Goal: Task Accomplishment & Management: Complete application form

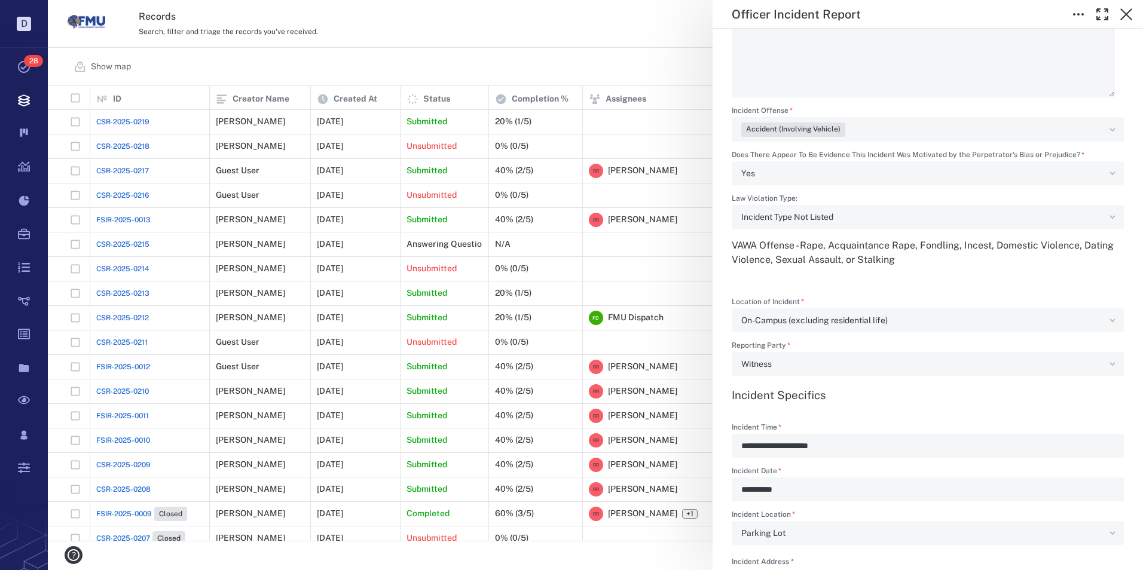
scroll to position [598, 0]
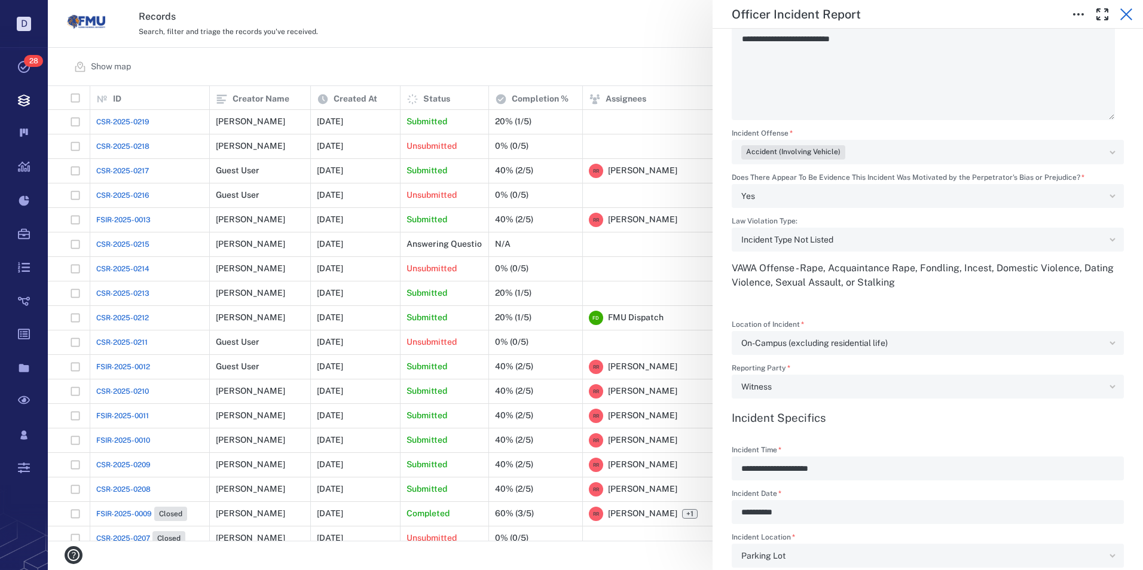
click at [1128, 13] on icon "button" at bounding box center [1126, 14] width 14 height 14
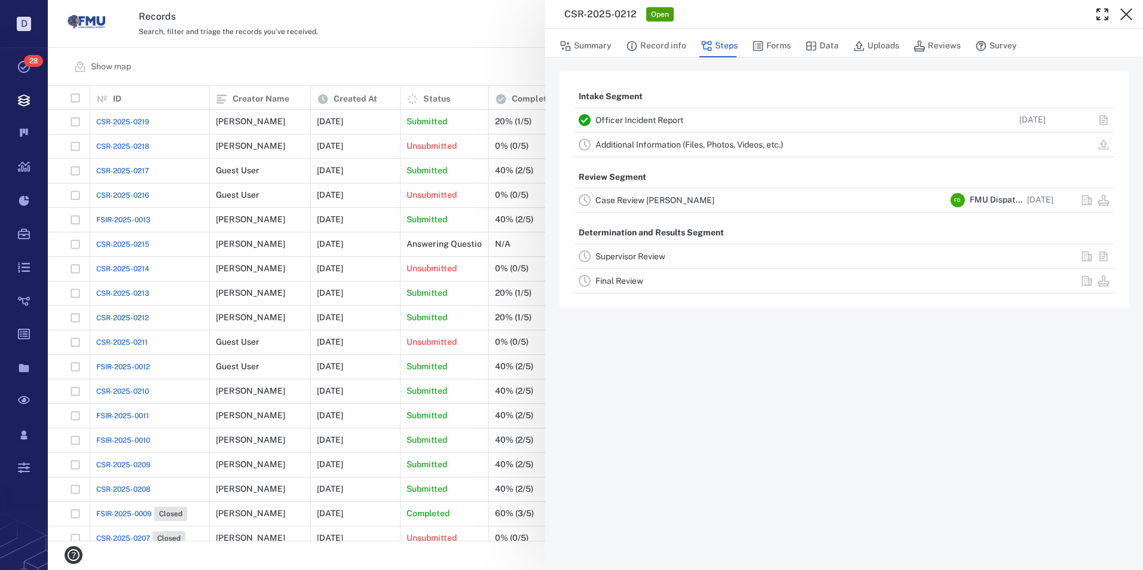
click at [657, 201] on link "Case Review [PERSON_NAME]" at bounding box center [654, 200] width 119 height 10
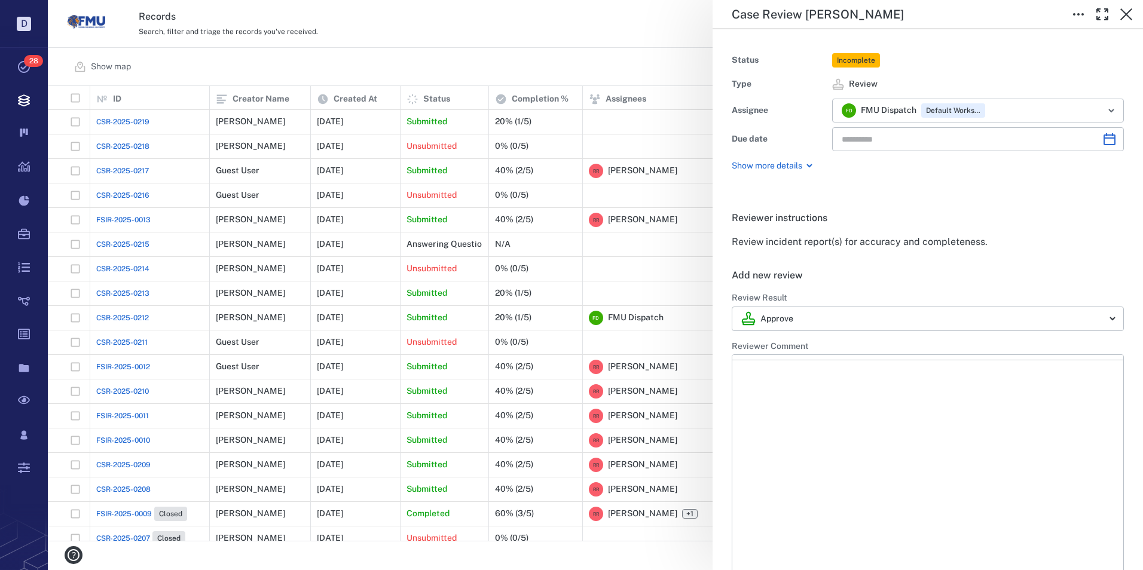
type input "**********"
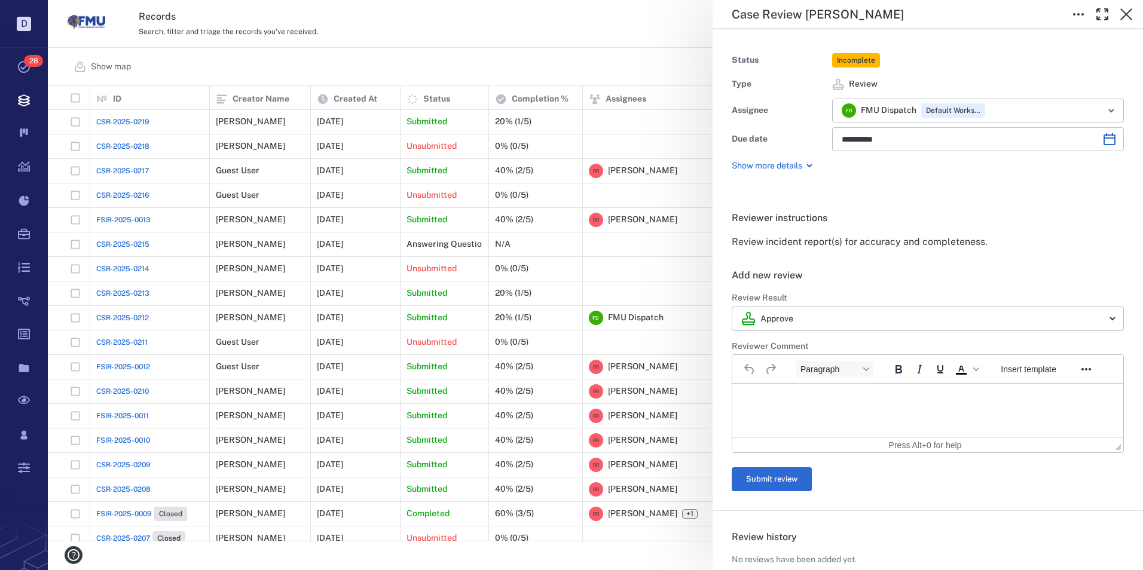
click at [785, 397] on p "Rich Text Area. Press ALT-0 for help." at bounding box center [927, 398] width 371 height 11
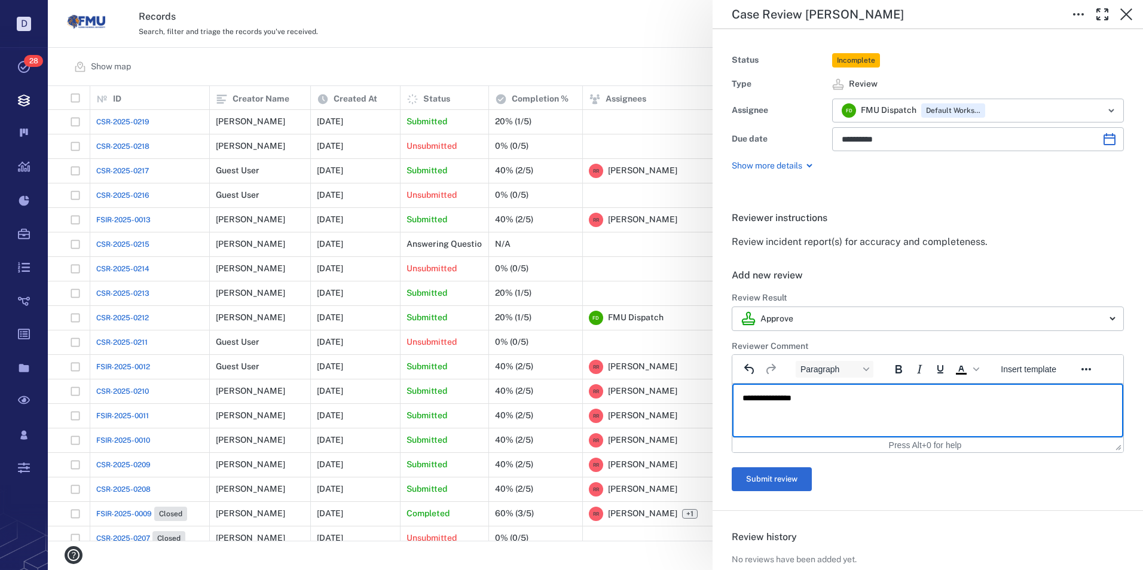
click at [800, 397] on p "**********" at bounding box center [923, 398] width 362 height 11
click at [800, 399] on p "**********" at bounding box center [923, 398] width 362 height 11
click at [788, 478] on button "Submit review" at bounding box center [772, 479] width 80 height 24
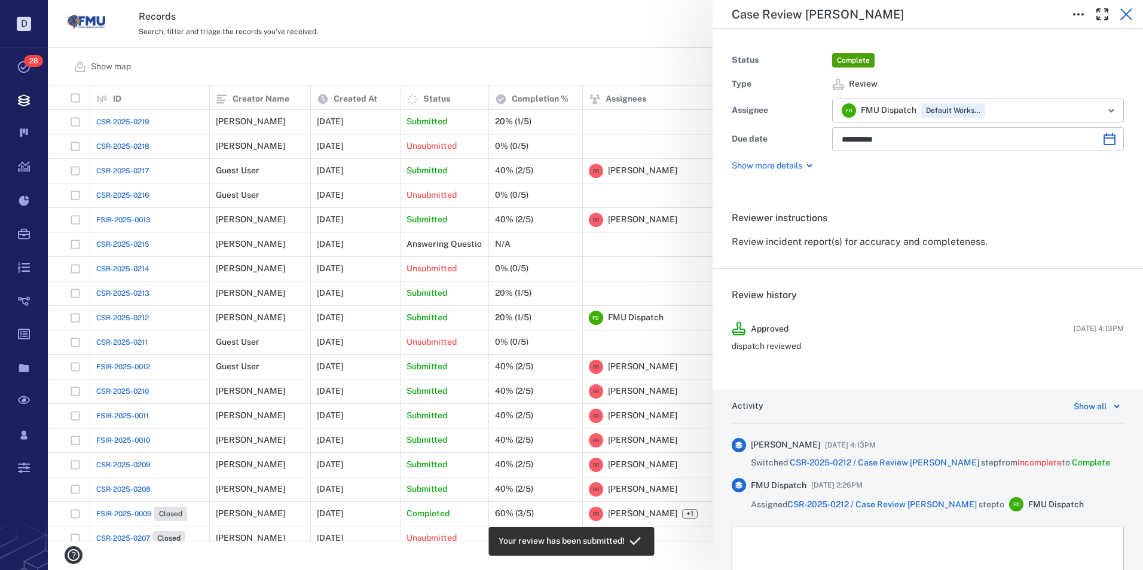
click at [1125, 14] on icon "button" at bounding box center [1126, 14] width 12 height 12
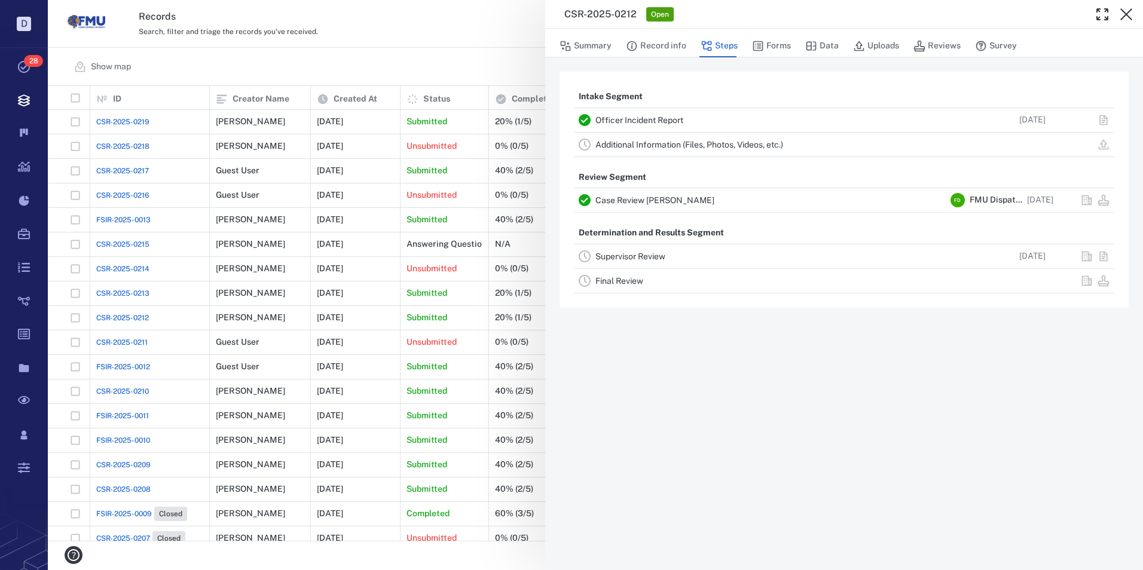
drag, startPoint x: 1124, startPoint y: 10, endPoint x: 1098, endPoint y: 36, distance: 37.2
click at [1124, 10] on icon "button" at bounding box center [1126, 14] width 14 height 14
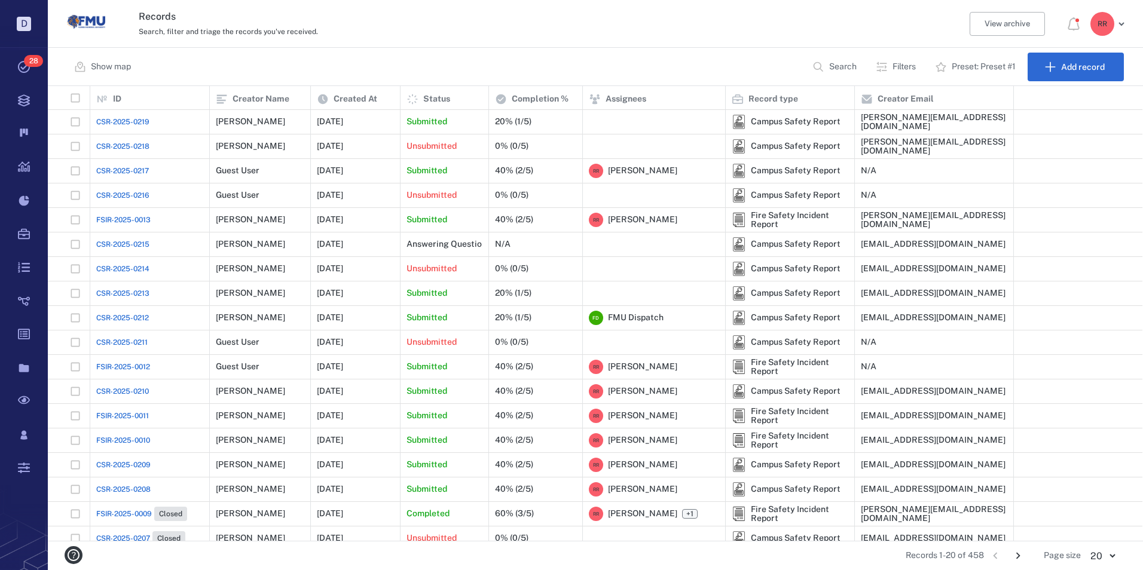
click at [131, 142] on span "CSR-2025-0218" at bounding box center [122, 146] width 53 height 11
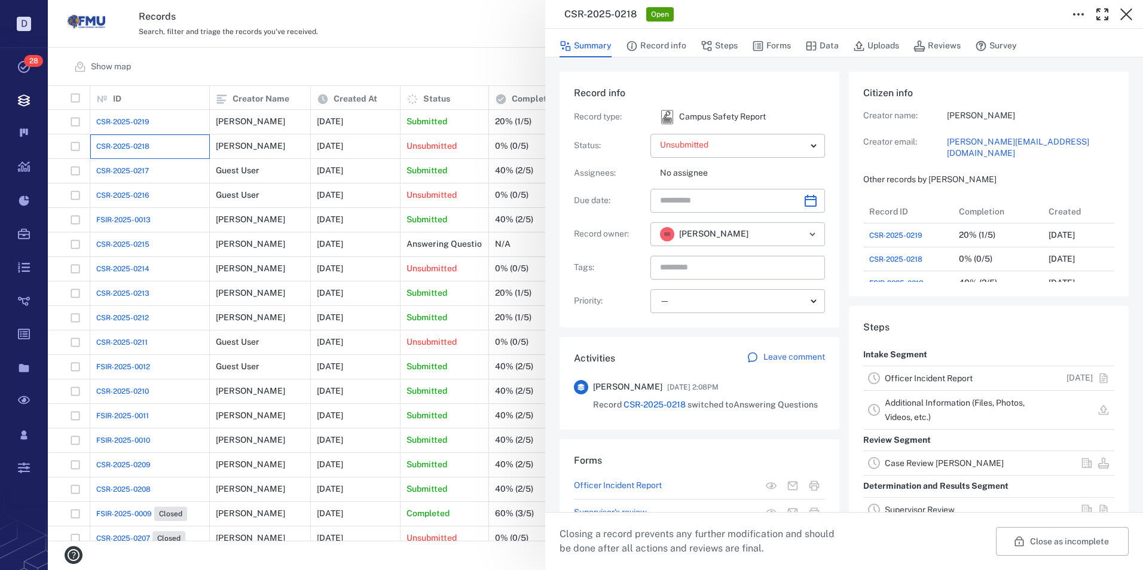
scroll to position [10, 10]
click at [939, 377] on link "Officer Incident Report" at bounding box center [929, 379] width 88 height 10
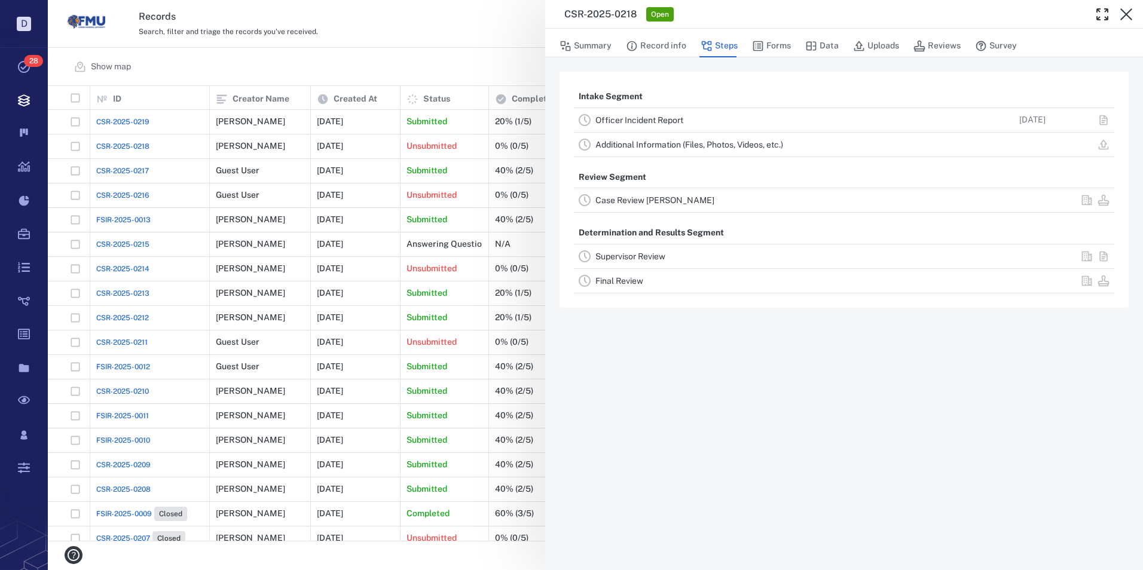
click at [661, 118] on link "Officer Incident Report" at bounding box center [639, 120] width 88 height 10
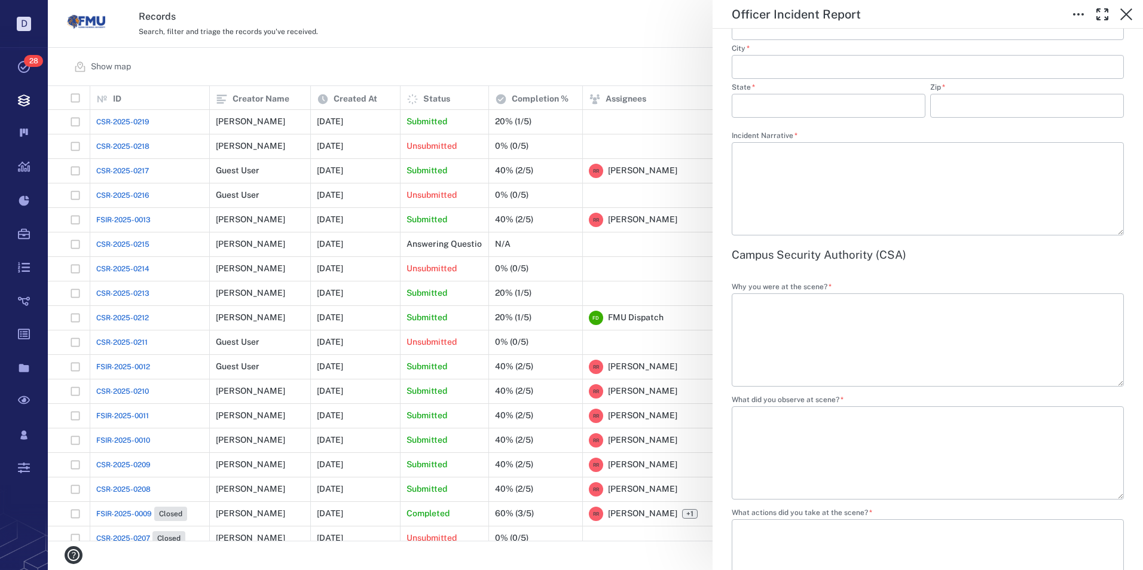
scroll to position [1195, 0]
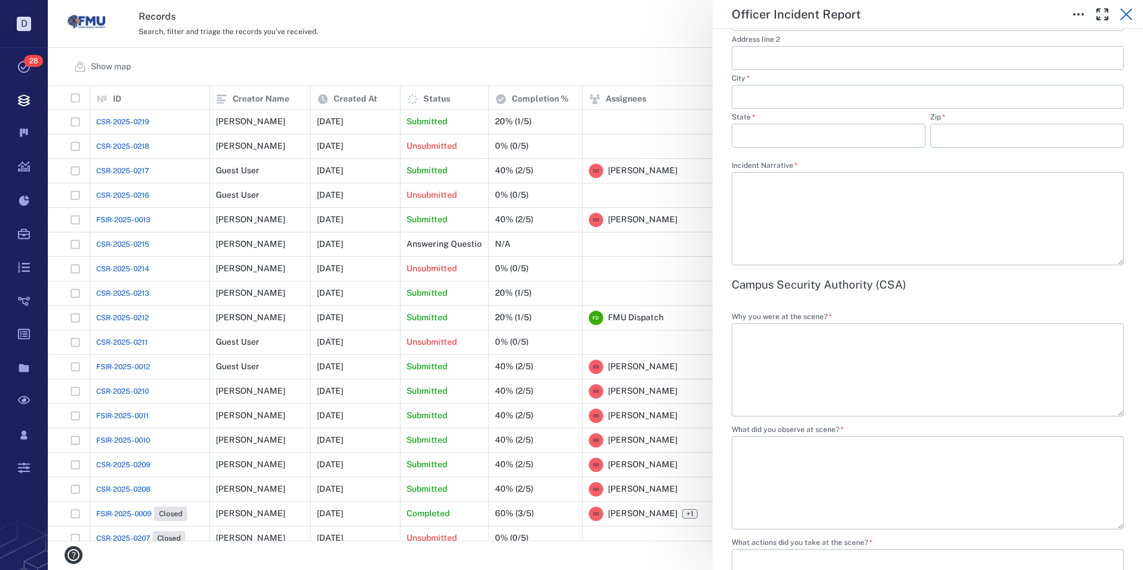
click at [1129, 16] on icon "button" at bounding box center [1126, 14] width 14 height 14
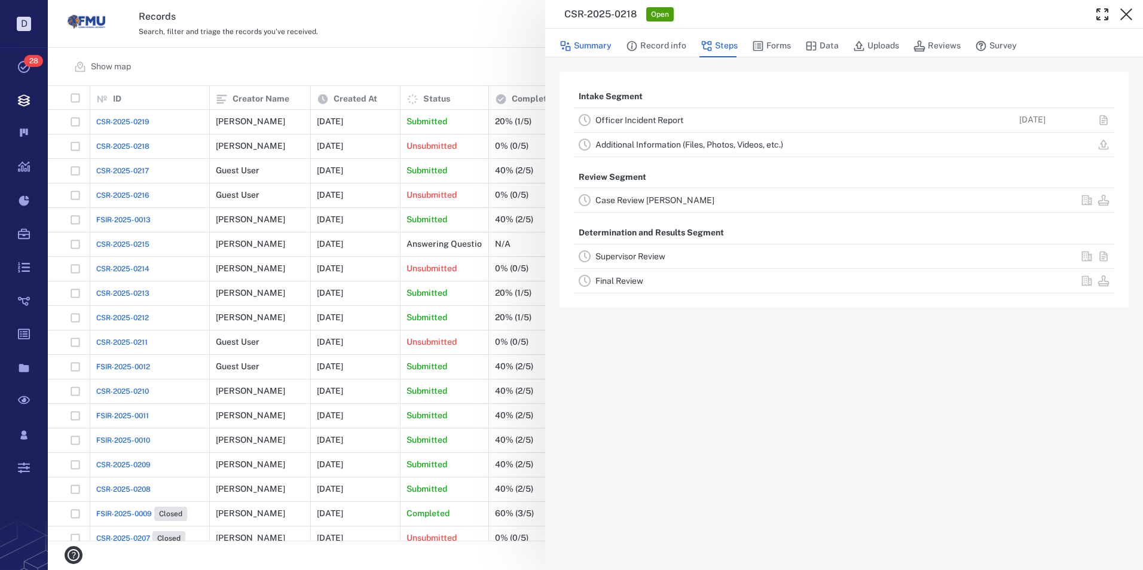
click at [578, 43] on button "Summary" at bounding box center [585, 46] width 52 height 23
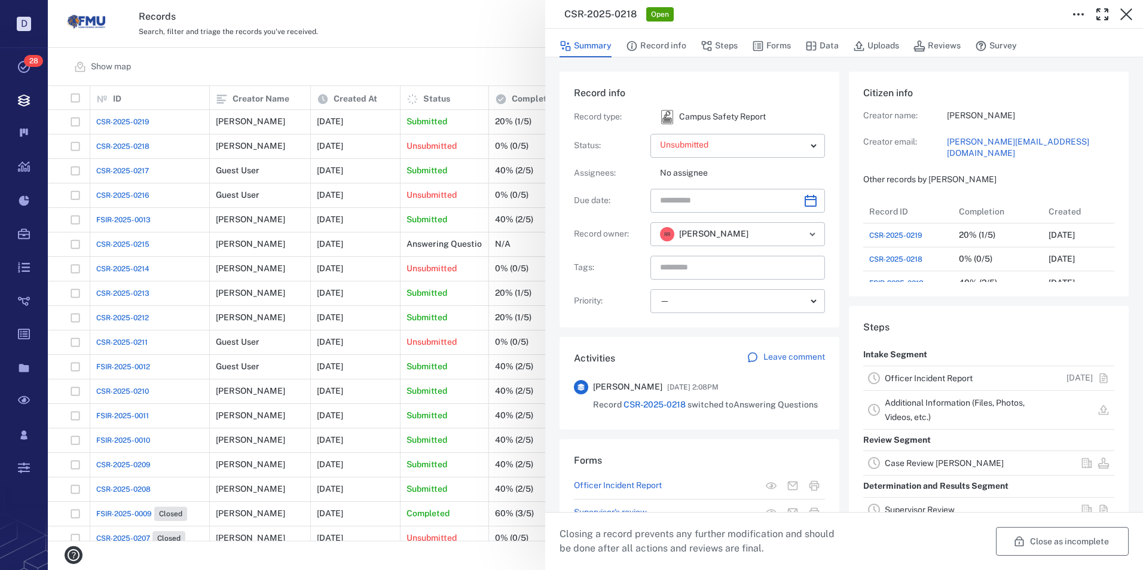
scroll to position [622, 228]
click at [1049, 541] on button "Close as incomplete" at bounding box center [1062, 541] width 133 height 29
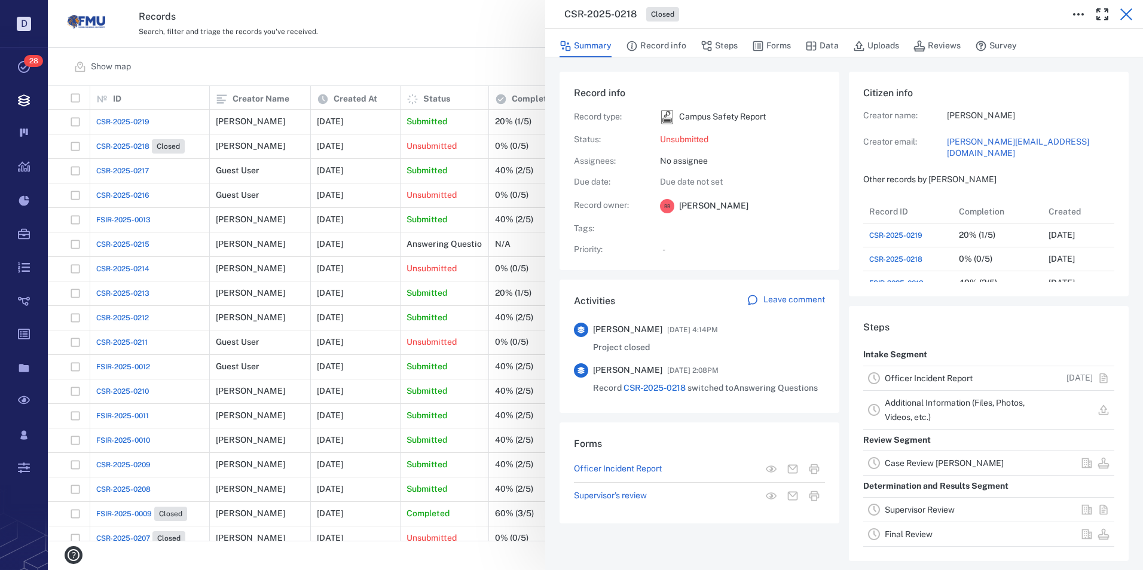
click at [1122, 16] on icon "button" at bounding box center [1126, 14] width 14 height 14
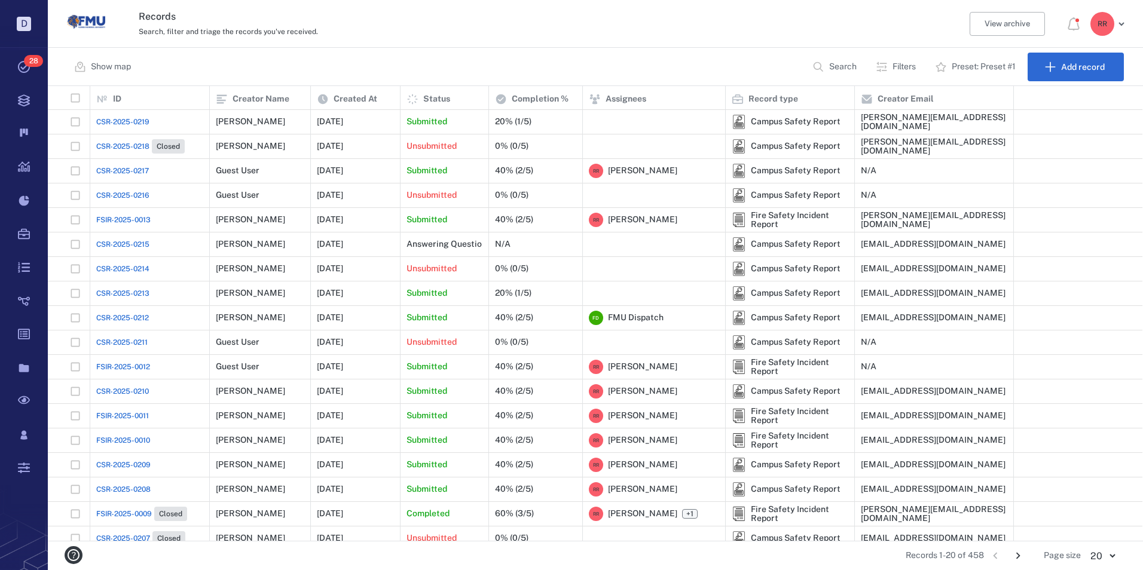
click at [130, 121] on span "CSR-2025-0219" at bounding box center [122, 122] width 53 height 11
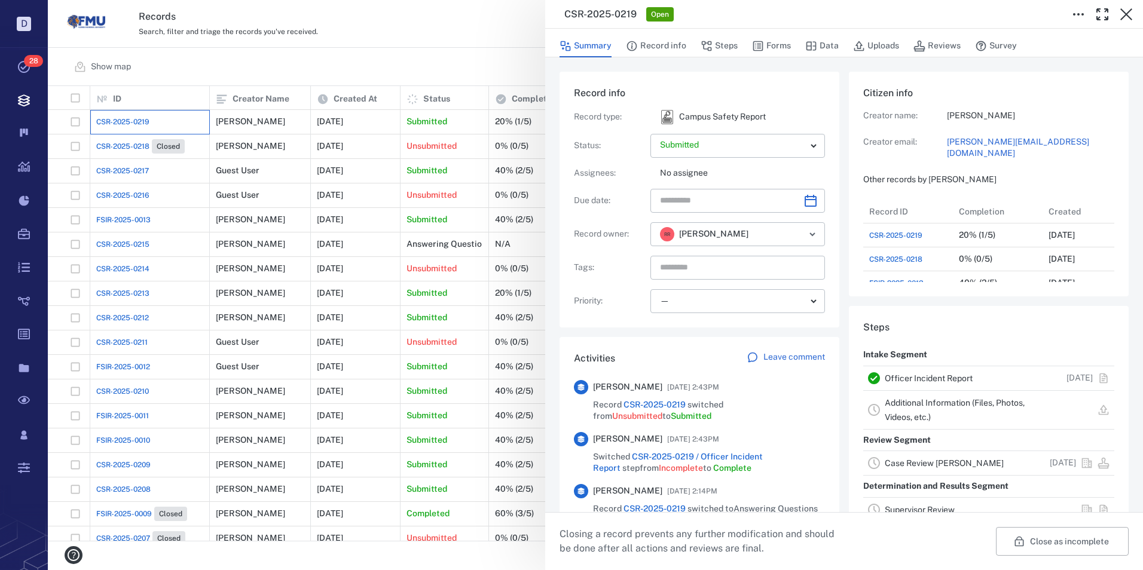
scroll to position [10, 10]
click at [938, 378] on link "Officer Incident Report" at bounding box center [929, 379] width 88 height 10
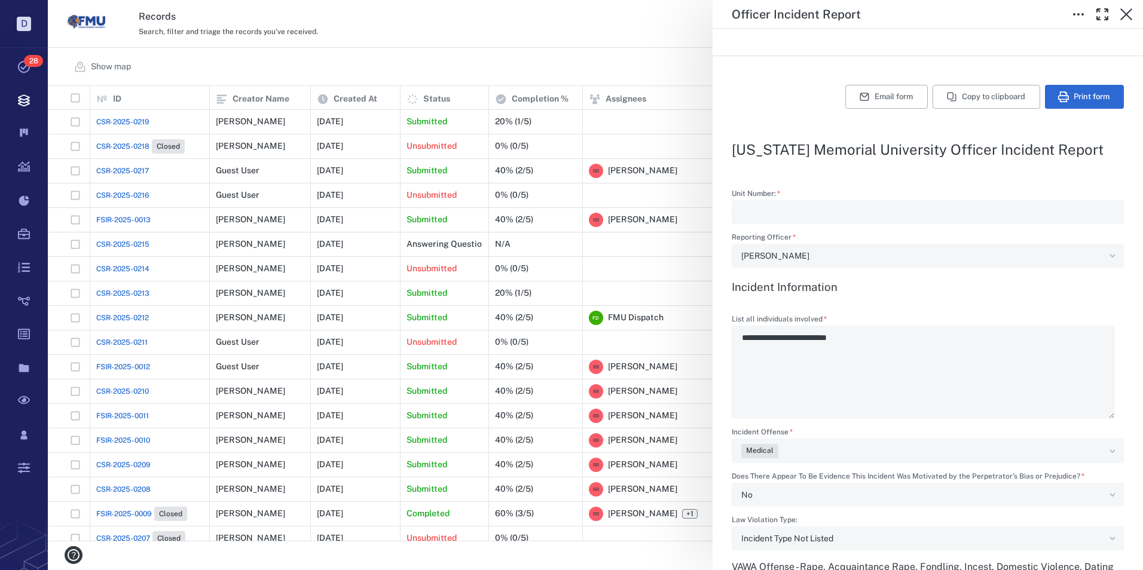
scroll to position [60, 0]
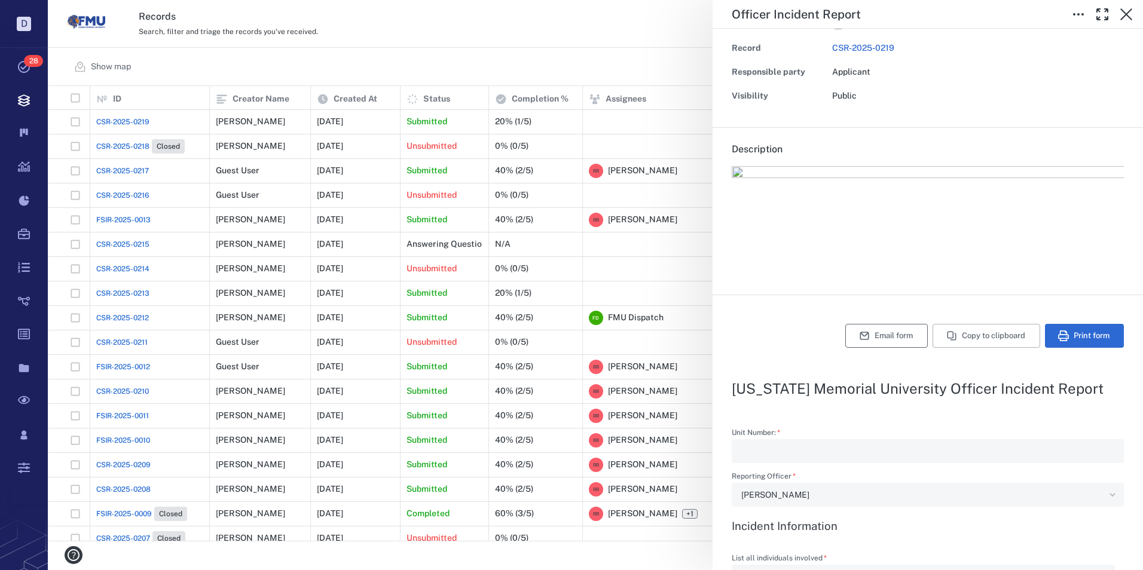
click at [873, 332] on button "Email form" at bounding box center [886, 336] width 82 height 24
type textarea "*"
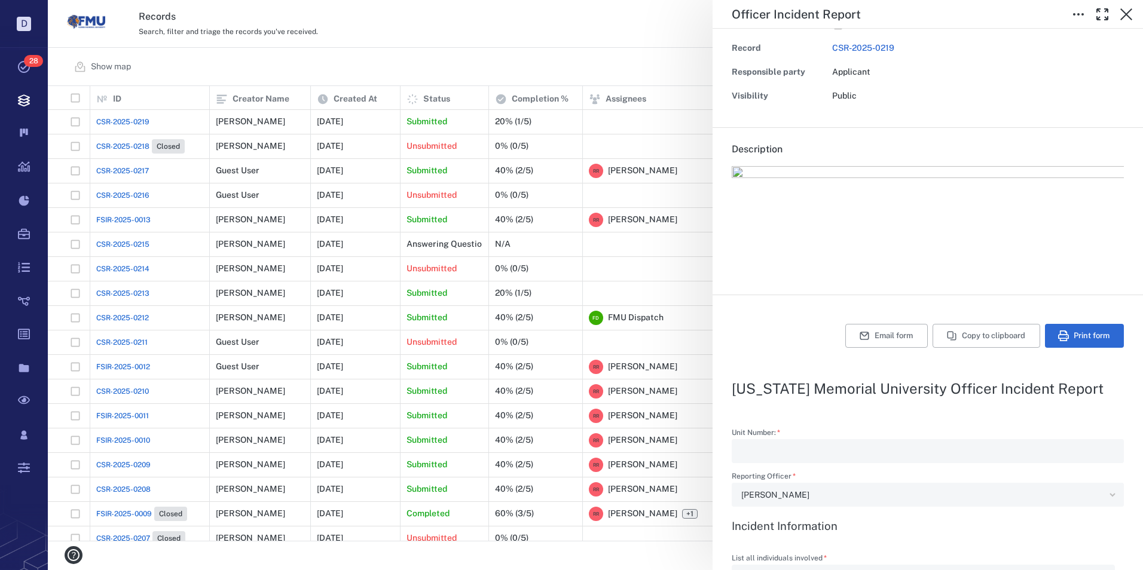
type textarea "*"
click at [876, 339] on button "Email form" at bounding box center [886, 336] width 82 height 24
type textarea "*"
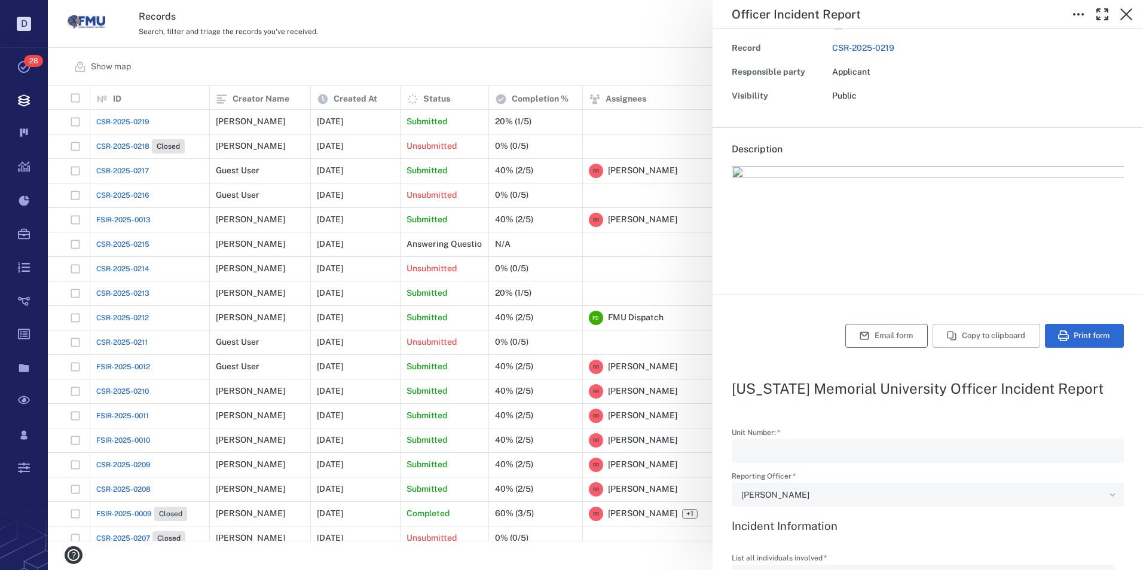
type textarea "*"
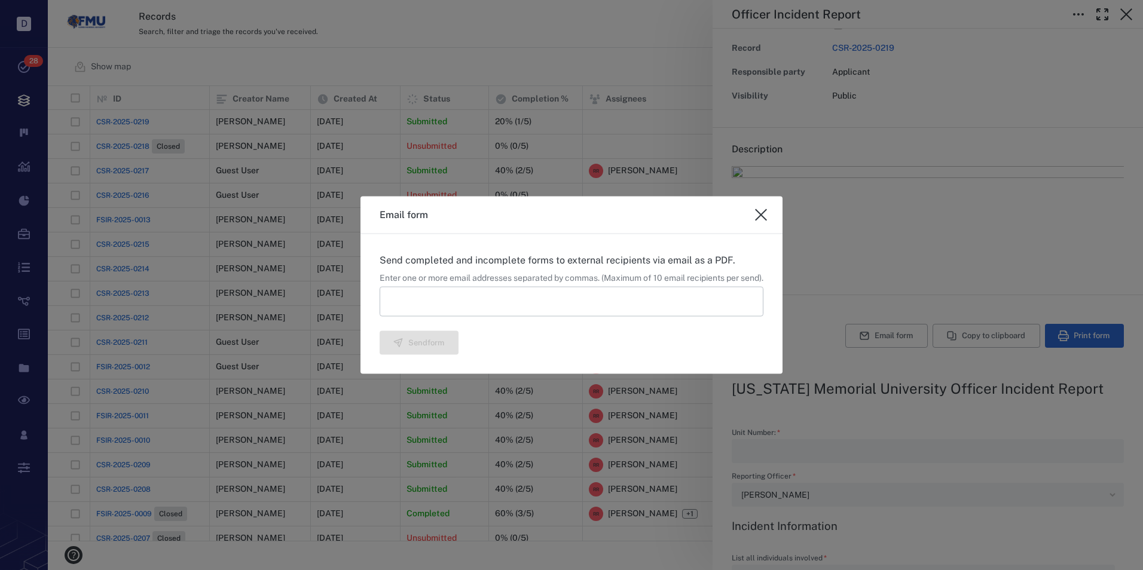
click at [473, 299] on input at bounding box center [572, 301] width 384 height 30
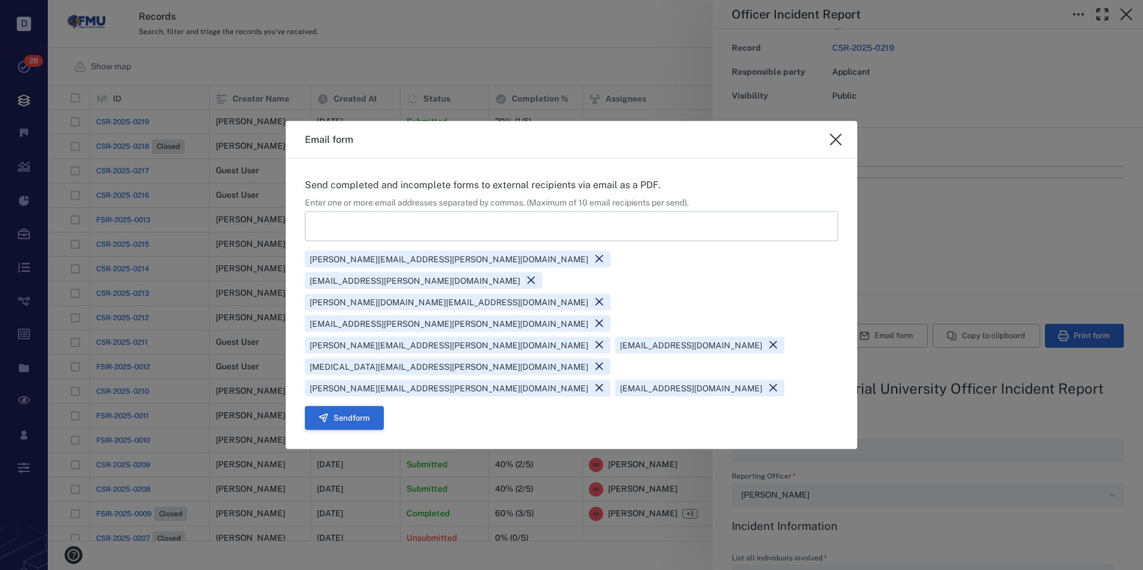
click at [354, 406] on button "Send form" at bounding box center [344, 418] width 79 height 24
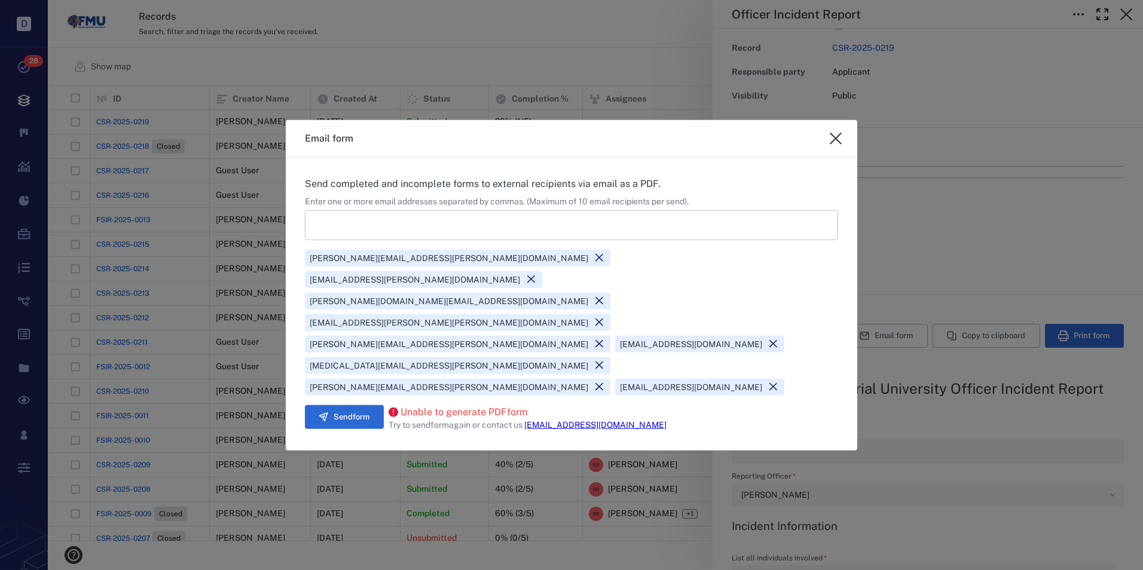
drag, startPoint x: 835, startPoint y: 179, endPoint x: 845, endPoint y: 236, distance: 57.6
click at [835, 146] on icon "close" at bounding box center [835, 138] width 14 height 14
click at [835, 179] on img at bounding box center [928, 213] width 392 height 95
type textarea "*"
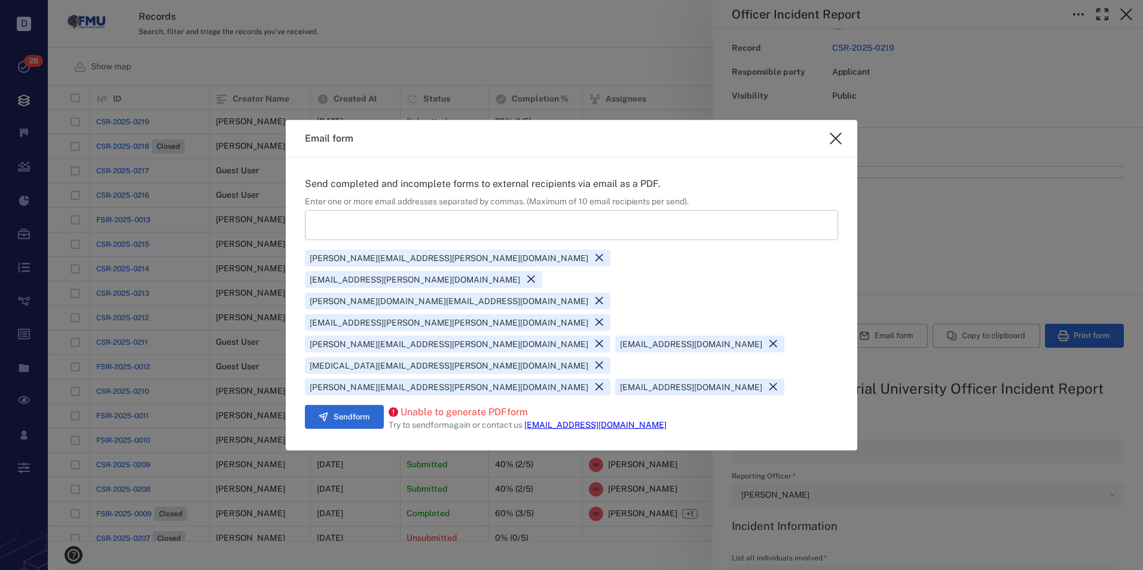
type textarea "*"
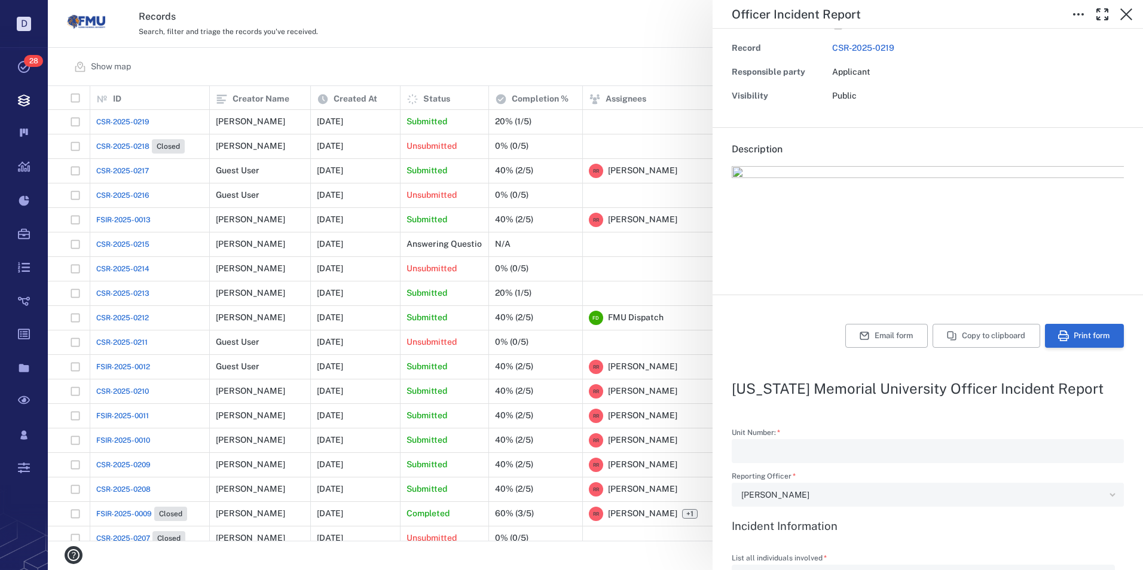
click at [1064, 334] on button "Print form" at bounding box center [1084, 336] width 79 height 24
click at [1122, 14] on icon "button" at bounding box center [1126, 14] width 14 height 14
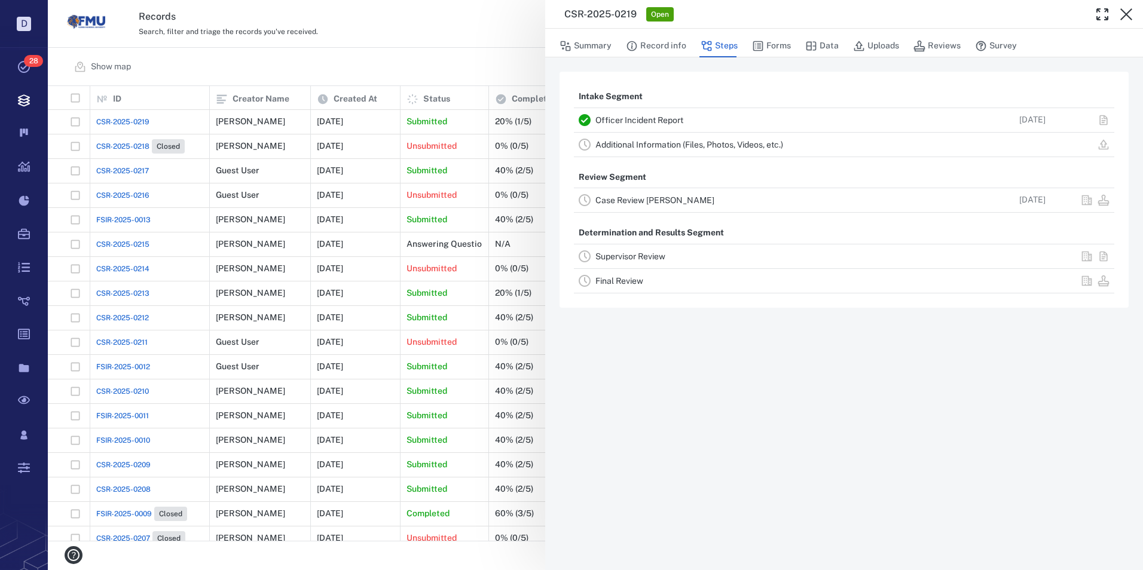
click at [620, 117] on link "Officer Incident Report" at bounding box center [639, 120] width 88 height 10
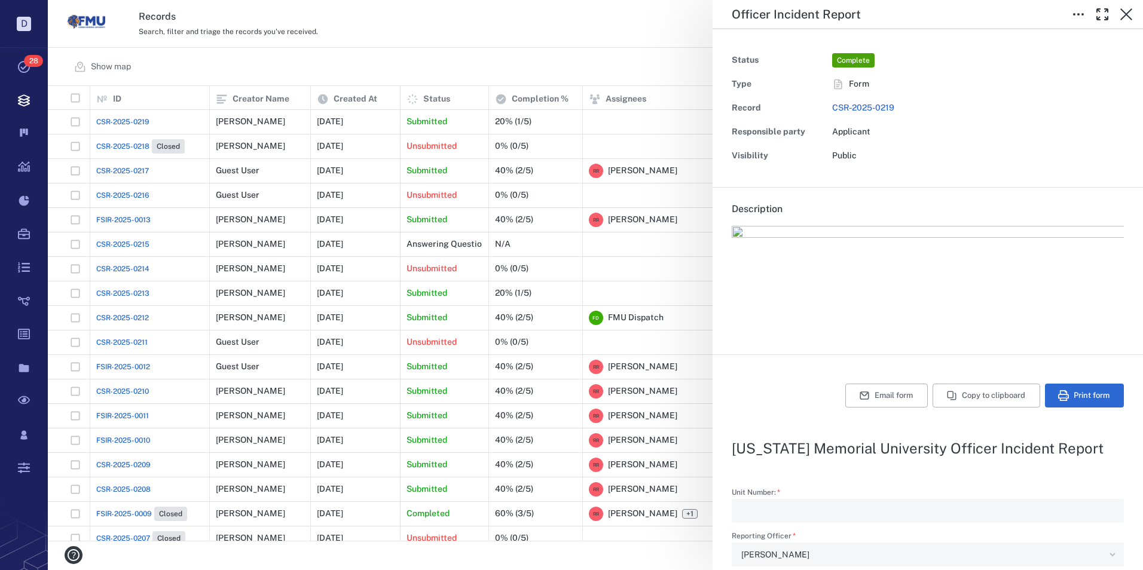
type textarea "*"
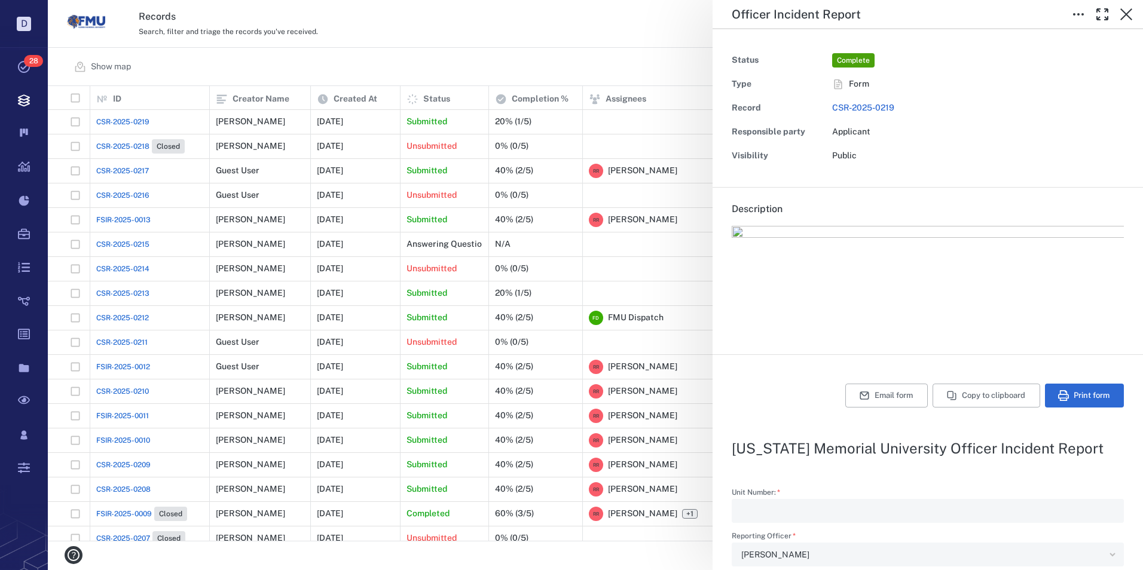
type textarea "*"
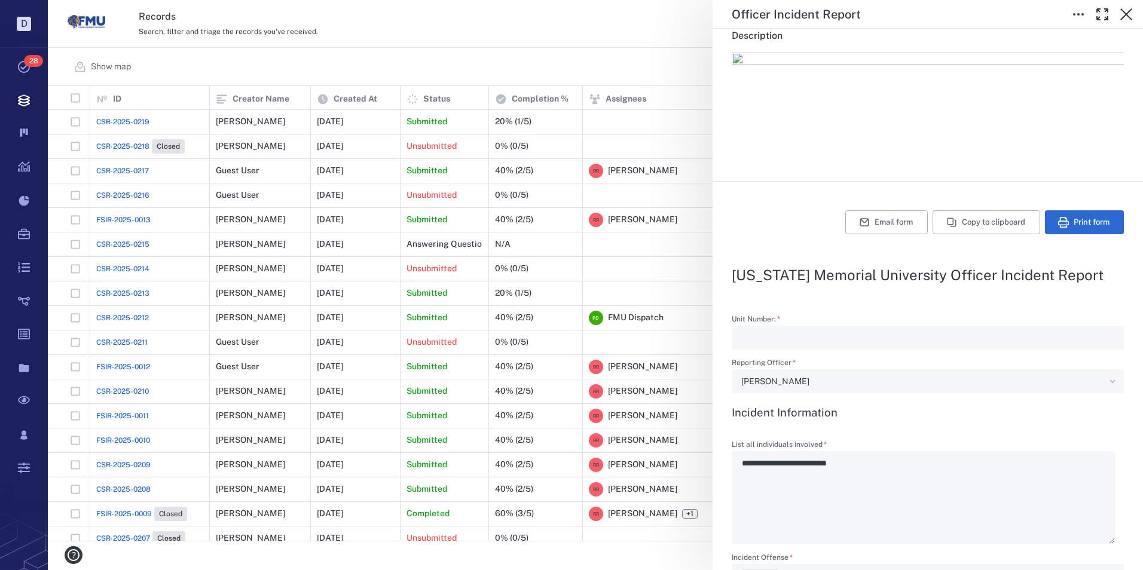
scroll to position [120, 0]
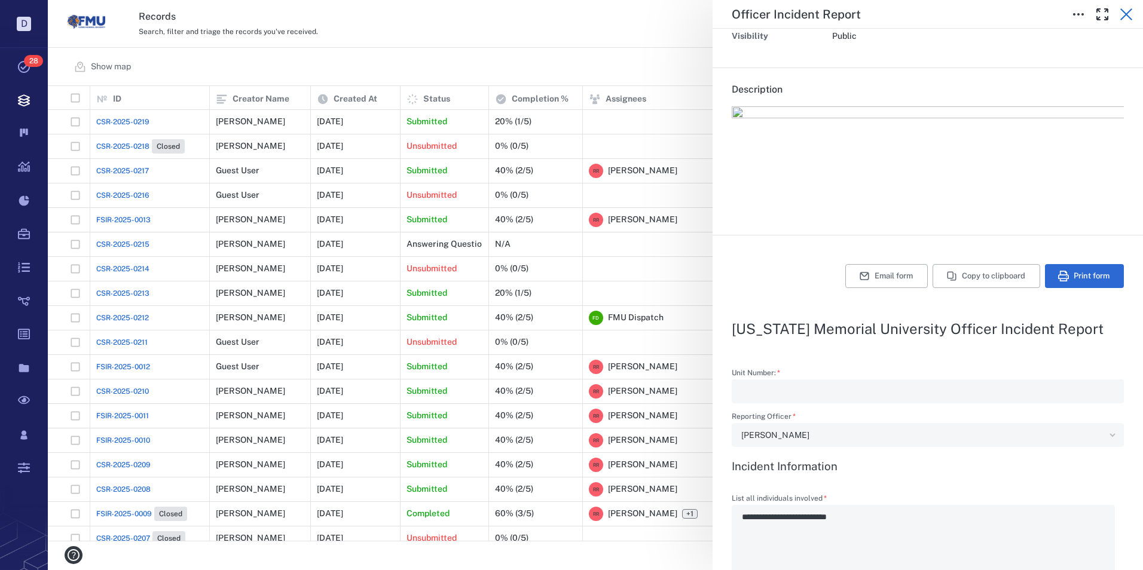
click at [1129, 16] on icon "button" at bounding box center [1126, 14] width 14 height 14
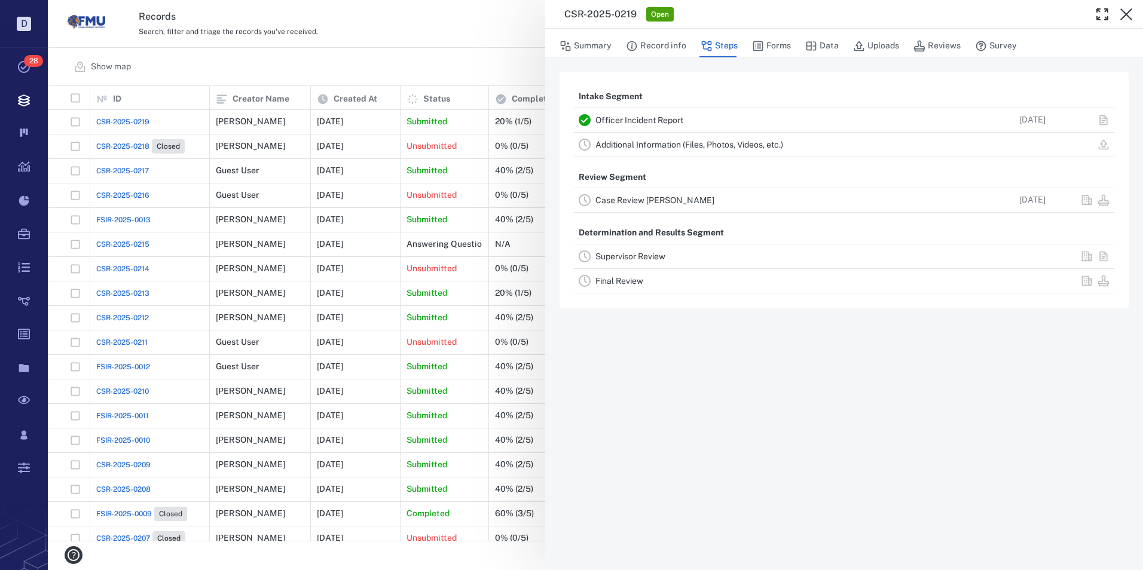
click at [625, 199] on link "Case Review [PERSON_NAME]" at bounding box center [654, 200] width 119 height 10
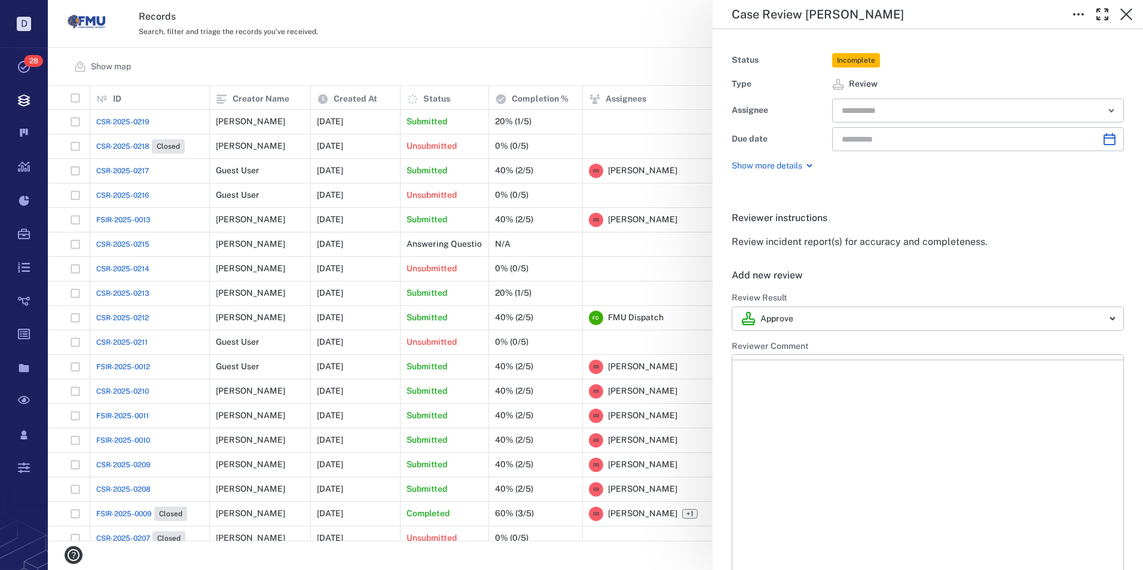
type input "**********"
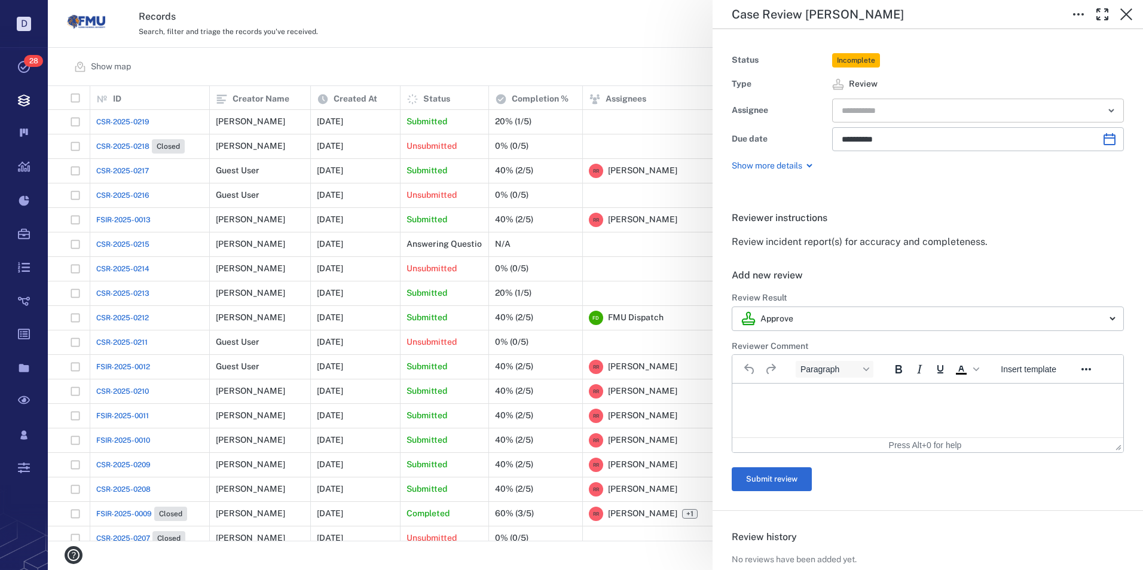
click at [935, 108] on input "text" at bounding box center [963, 110] width 247 height 17
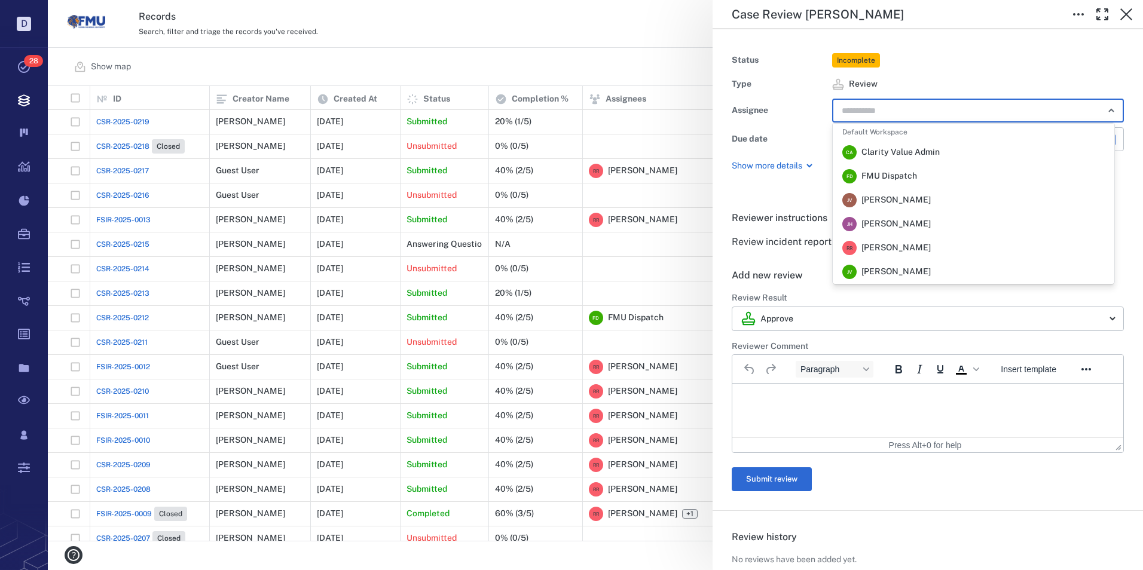
click at [891, 246] on span "[PERSON_NAME]" at bounding box center [895, 248] width 69 height 12
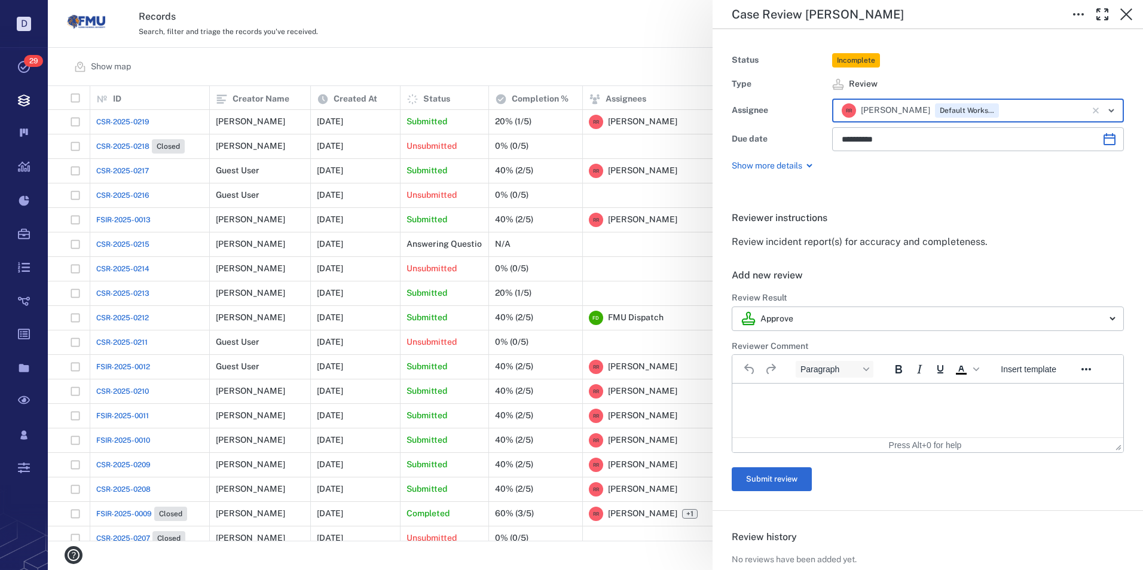
click at [782, 402] on p "Rich Text Area. Press ALT-0 for help." at bounding box center [927, 398] width 371 height 11
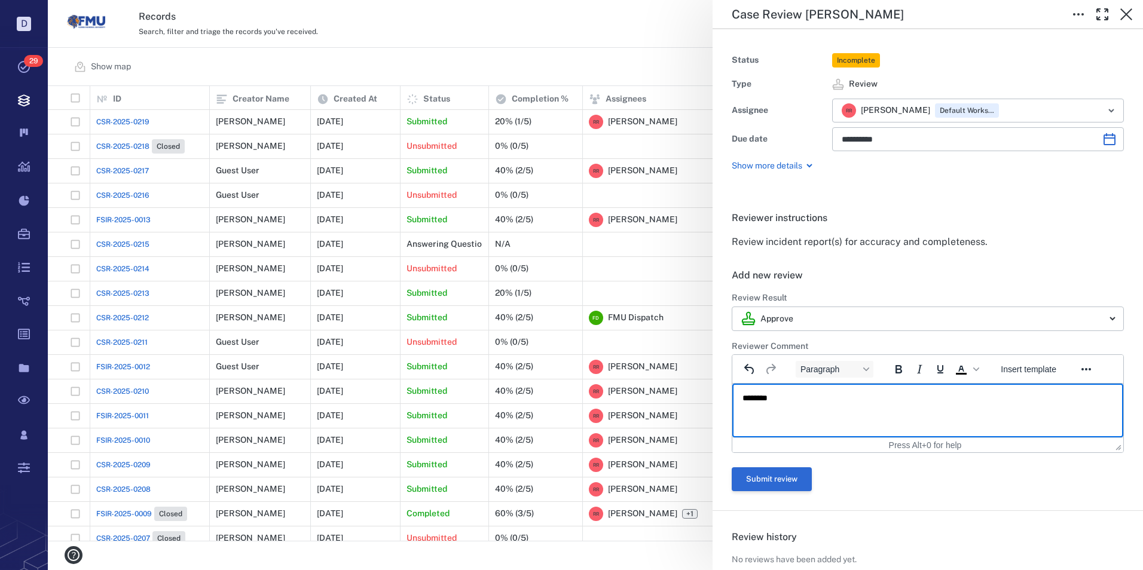
click at [767, 479] on button "Submit review" at bounding box center [772, 479] width 80 height 24
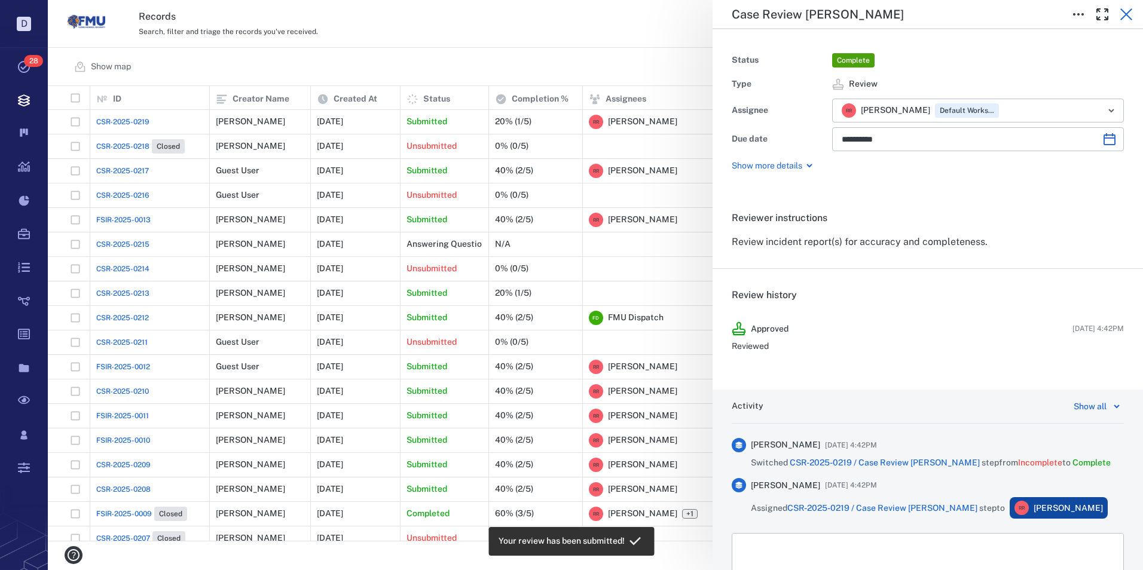
click at [1125, 12] on icon "button" at bounding box center [1126, 14] width 14 height 14
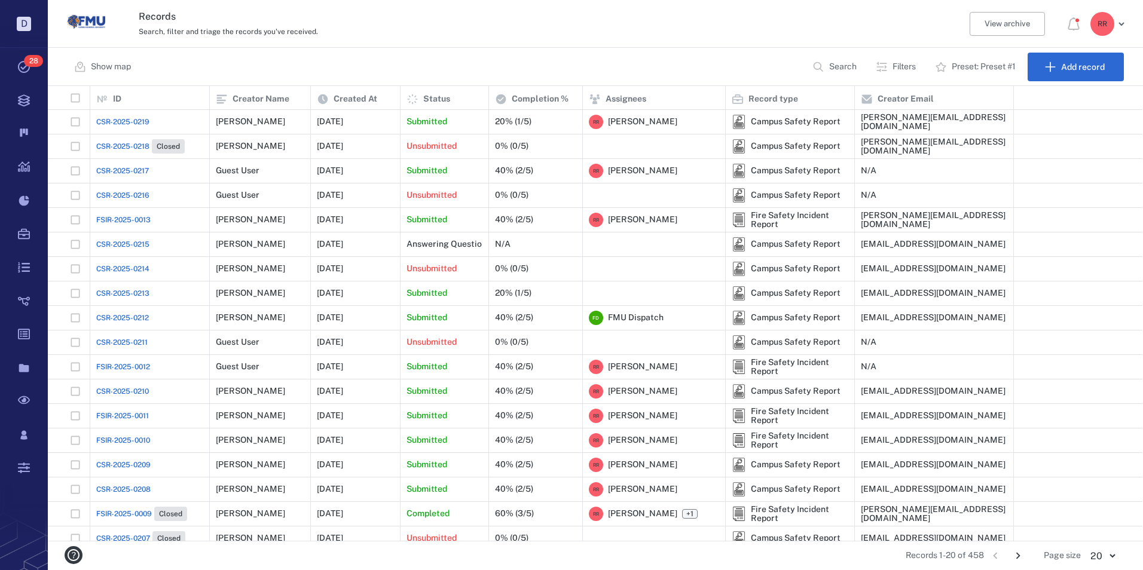
click at [126, 240] on span "CSR-2025-0215" at bounding box center [122, 244] width 53 height 11
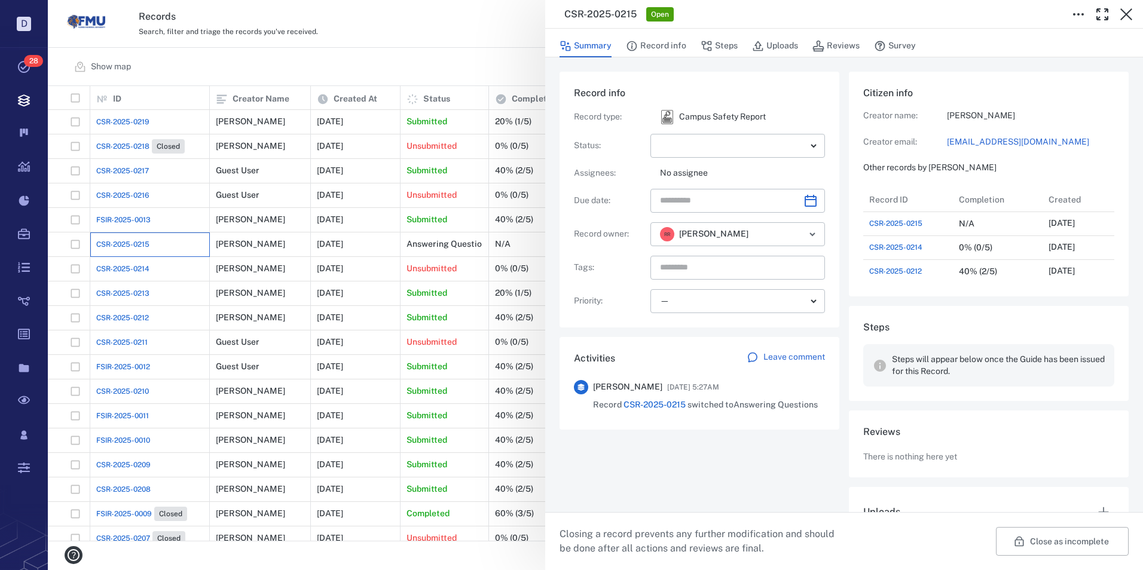
scroll to position [10, 10]
click at [1027, 544] on button "Close as incomplete" at bounding box center [1062, 541] width 133 height 29
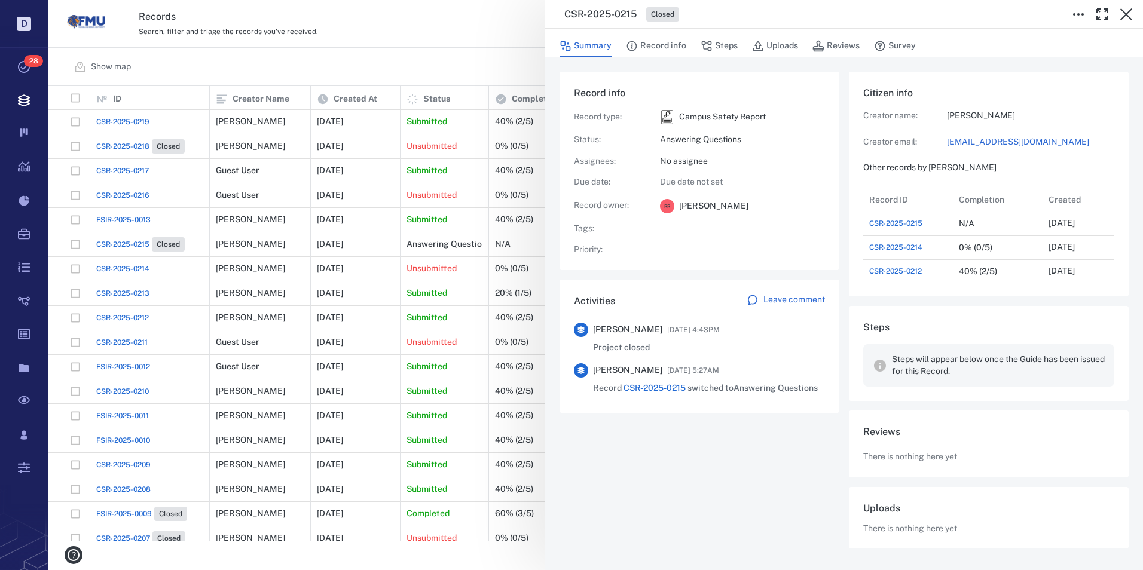
drag, startPoint x: 1125, startPoint y: 10, endPoint x: 1103, endPoint y: 27, distance: 28.1
click at [1125, 10] on icon "button" at bounding box center [1126, 14] width 14 height 14
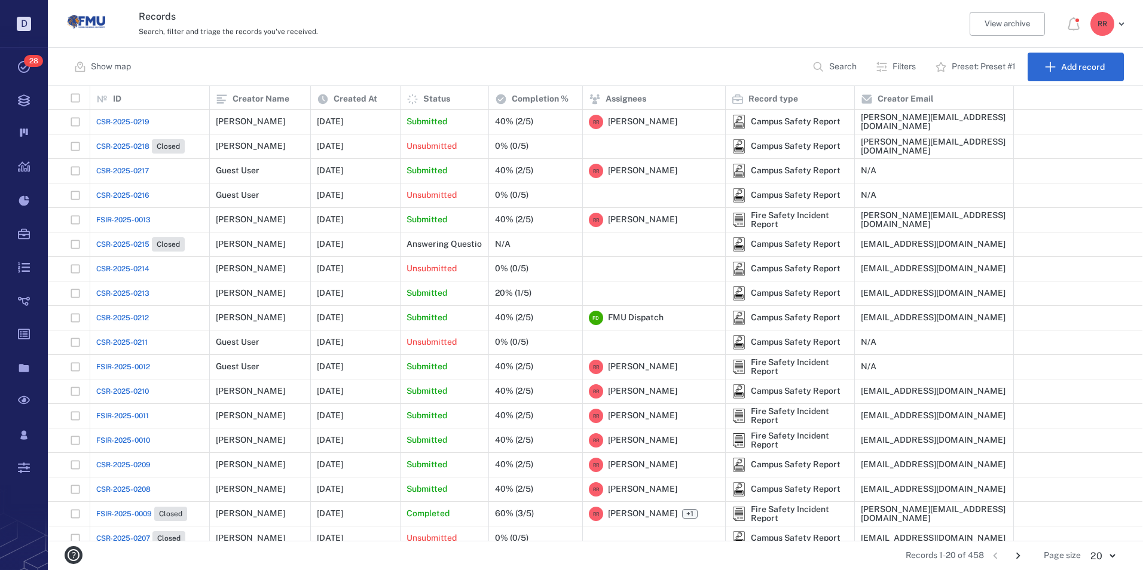
click at [126, 291] on span "CSR-2025-0213" at bounding box center [122, 293] width 53 height 11
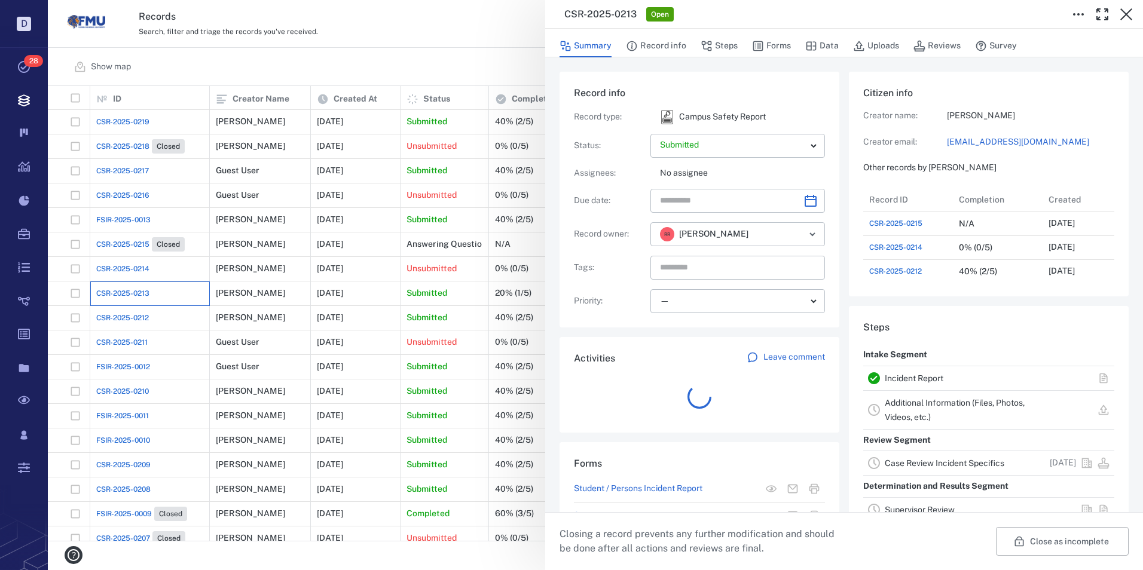
scroll to position [96, 228]
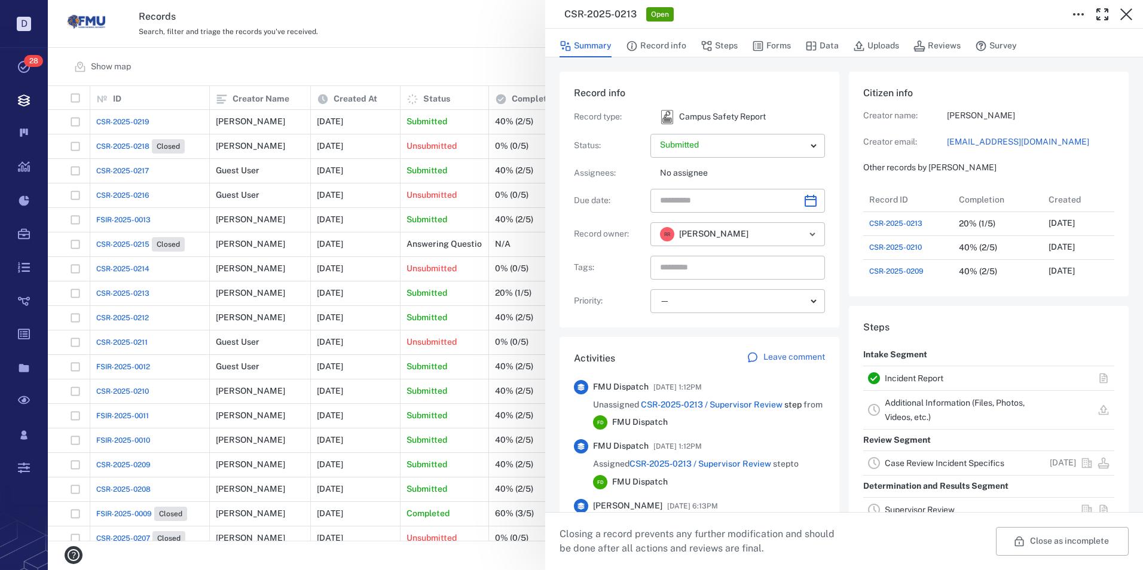
click at [885, 463] on link "Case Review Incident Specifics" at bounding box center [945, 463] width 120 height 10
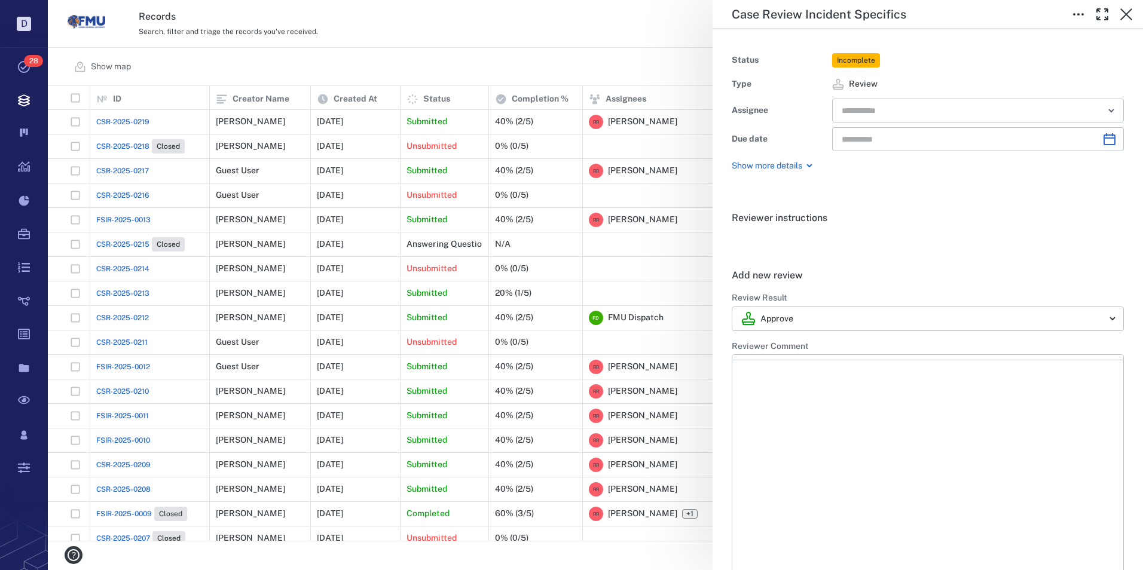
type input "**********"
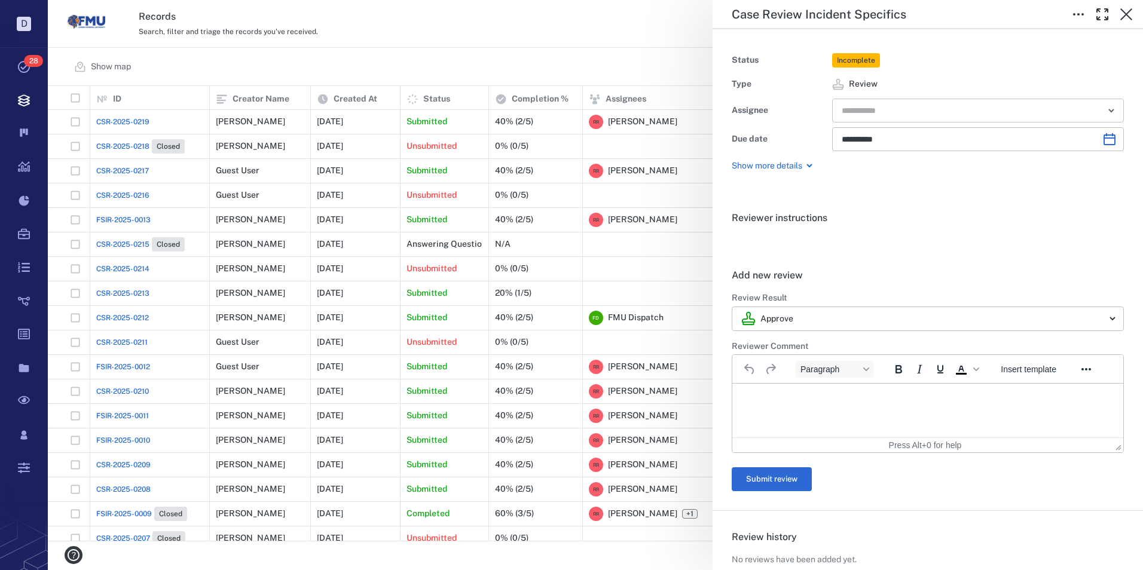
click at [917, 112] on input "text" at bounding box center [963, 110] width 247 height 17
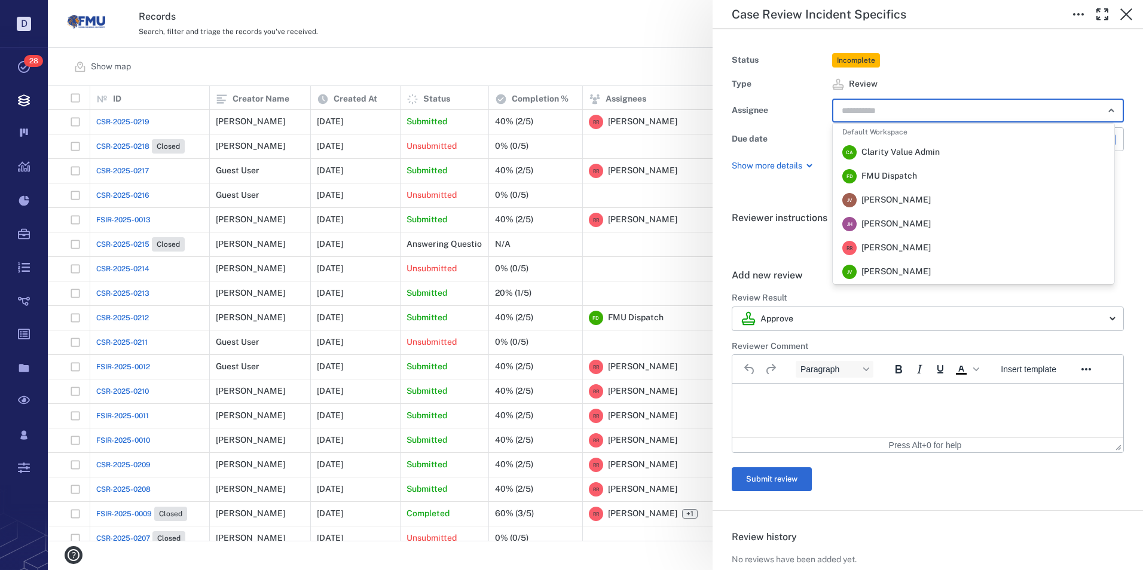
click at [889, 244] on span "[PERSON_NAME]" at bounding box center [895, 248] width 69 height 12
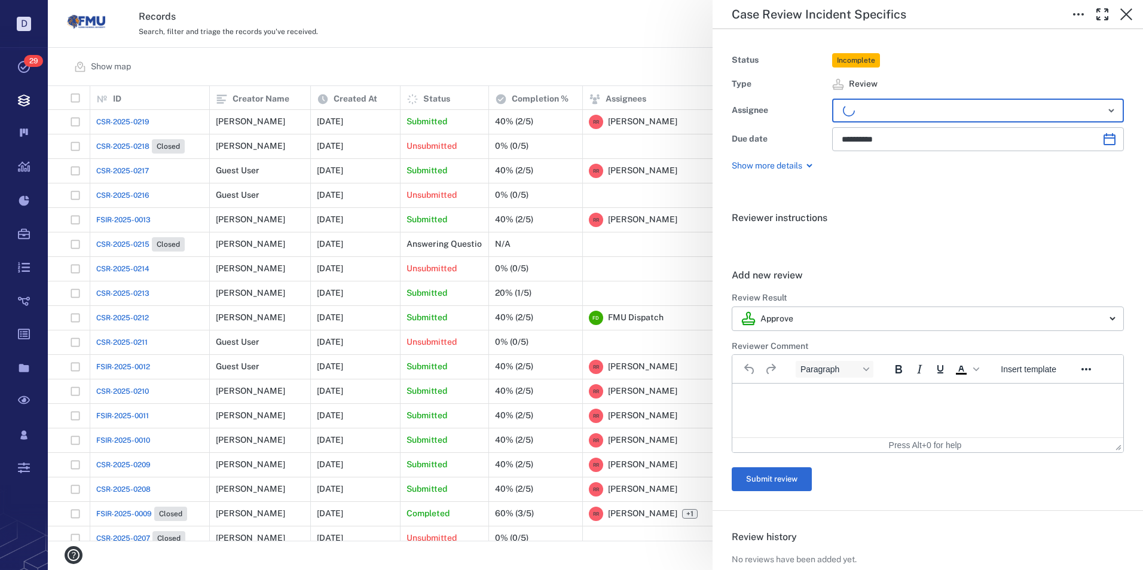
click at [798, 400] on p "Rich Text Area. Press ALT-0 for help." at bounding box center [927, 398] width 371 height 11
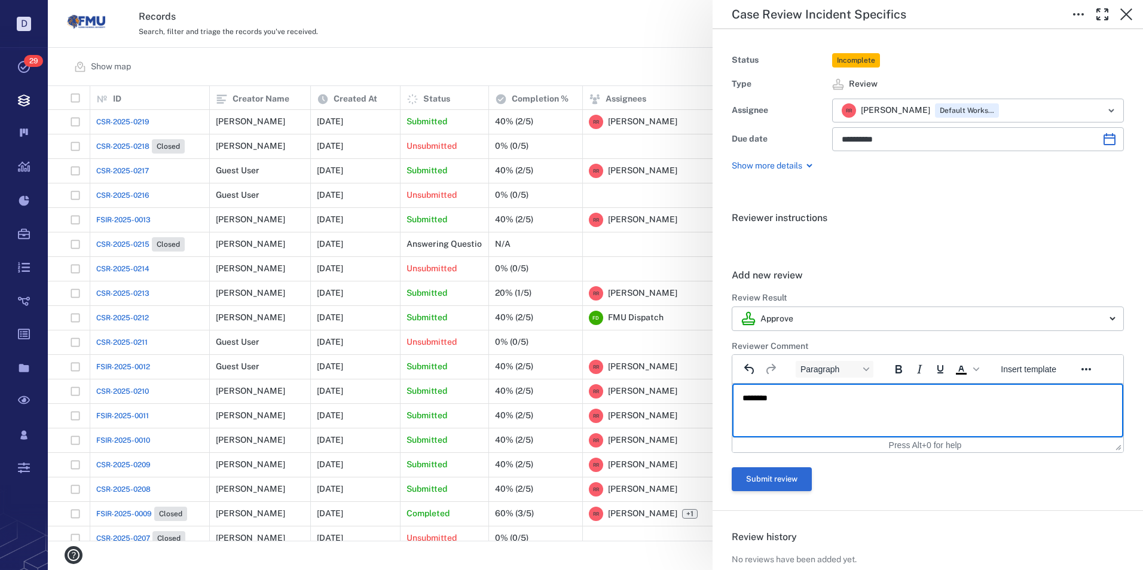
click at [774, 485] on button "Submit review" at bounding box center [772, 479] width 80 height 24
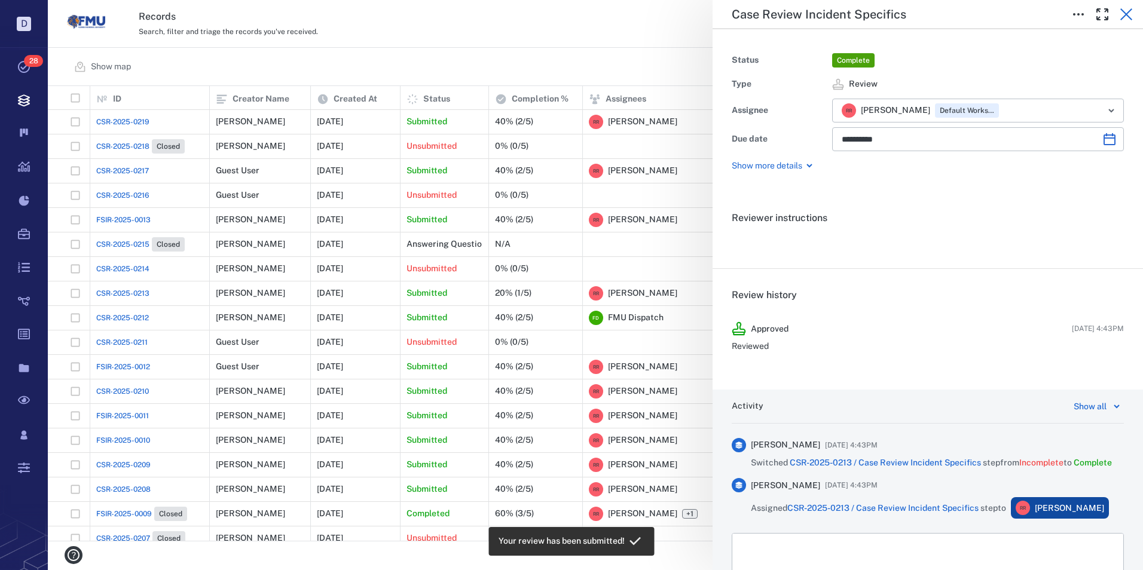
click at [1129, 16] on icon "button" at bounding box center [1126, 14] width 14 height 14
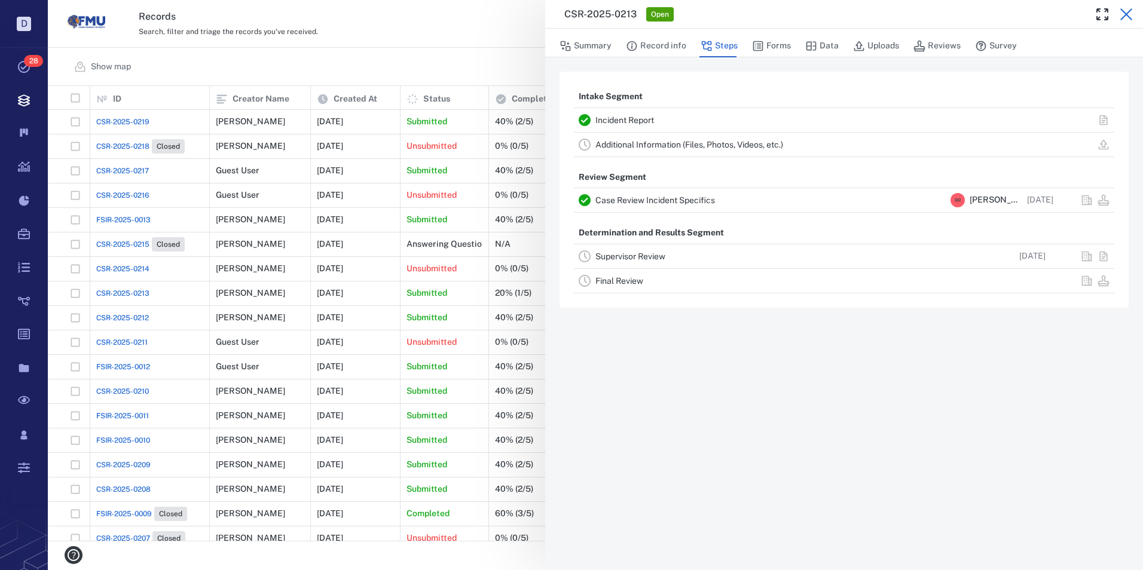
click at [1130, 11] on icon "button" at bounding box center [1126, 14] width 12 height 12
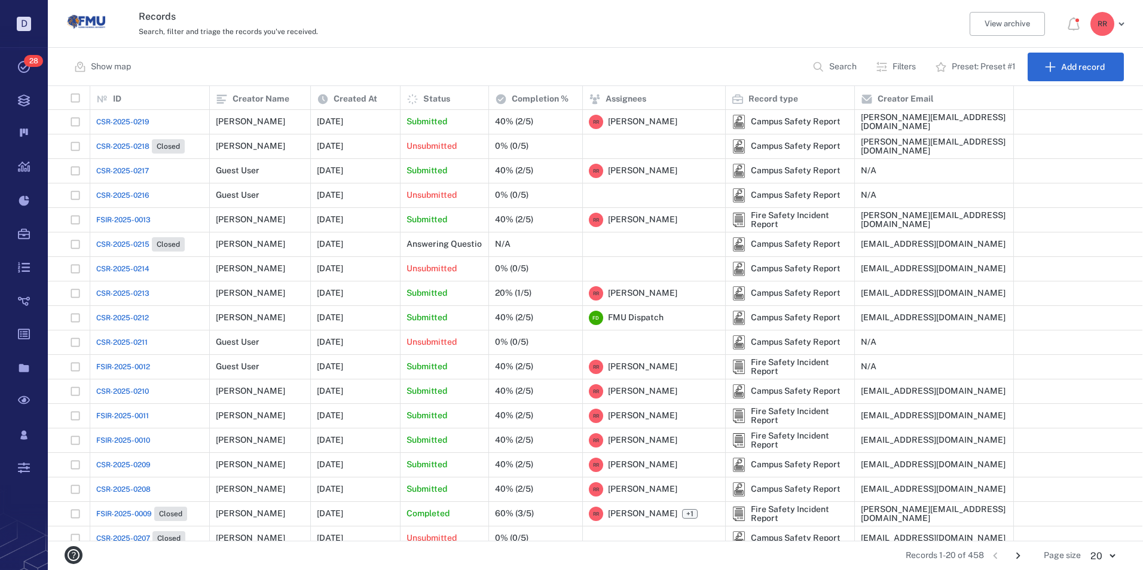
click at [131, 268] on span "CSR-2025-0214" at bounding box center [122, 269] width 53 height 11
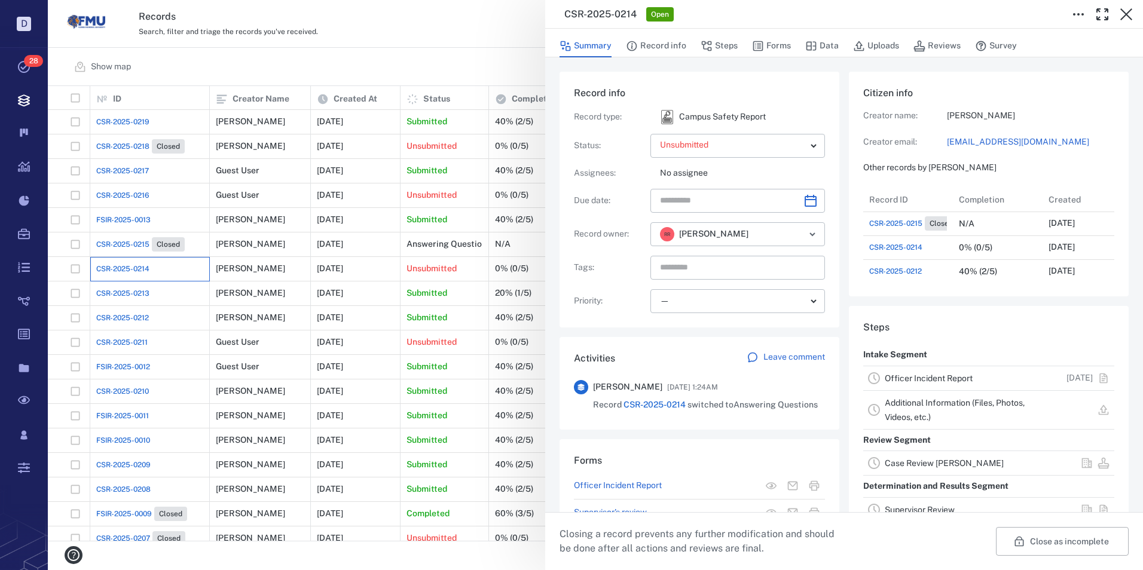
scroll to position [311, 228]
click at [935, 374] on link "Officer Incident Report" at bounding box center [929, 379] width 88 height 10
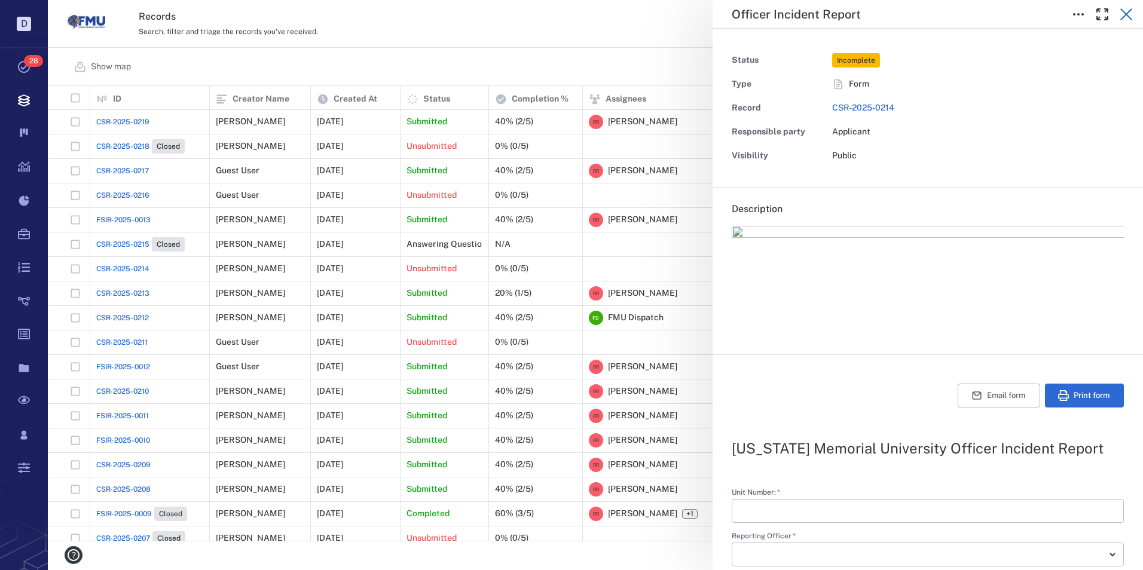
click at [1125, 12] on icon "button" at bounding box center [1126, 14] width 14 height 14
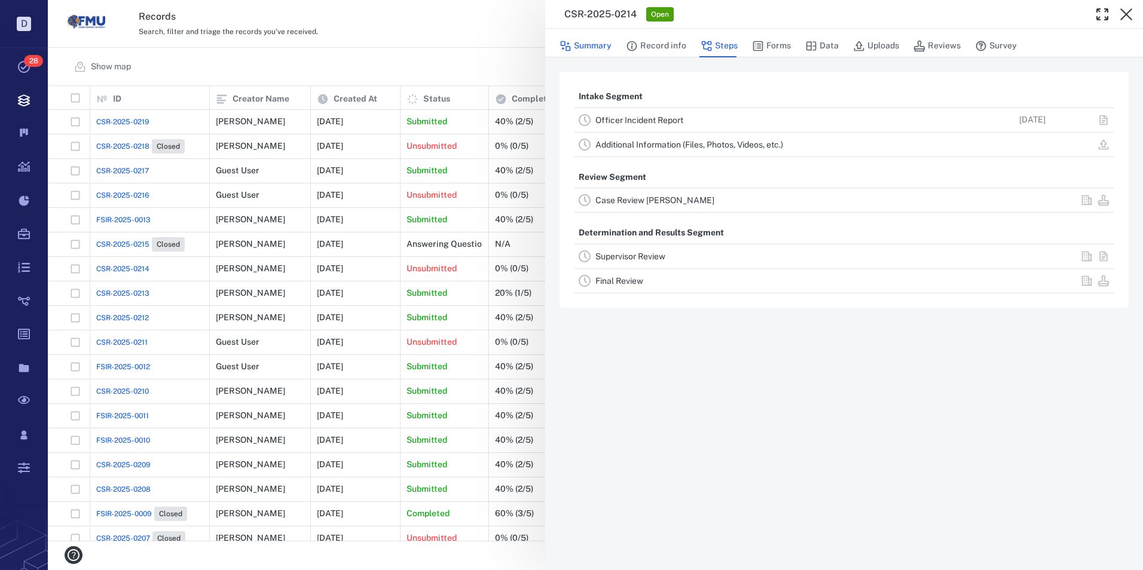
click at [589, 44] on button "Summary" at bounding box center [585, 46] width 52 height 23
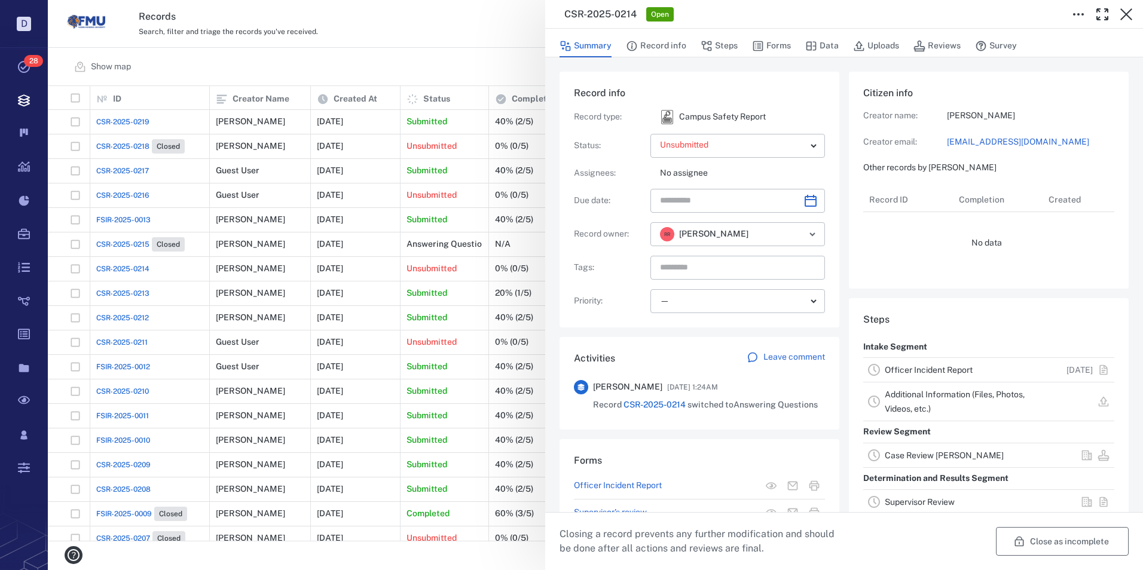
click at [1072, 542] on button "Close as incomplete" at bounding box center [1062, 541] width 133 height 29
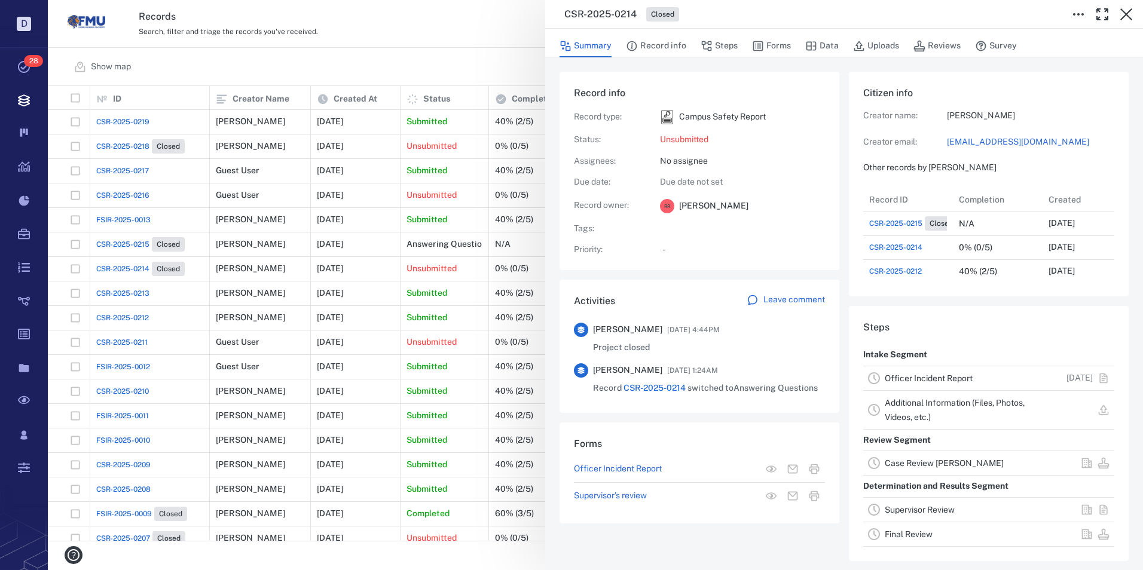
scroll to position [446, 1085]
click at [1124, 15] on icon "button" at bounding box center [1126, 14] width 14 height 14
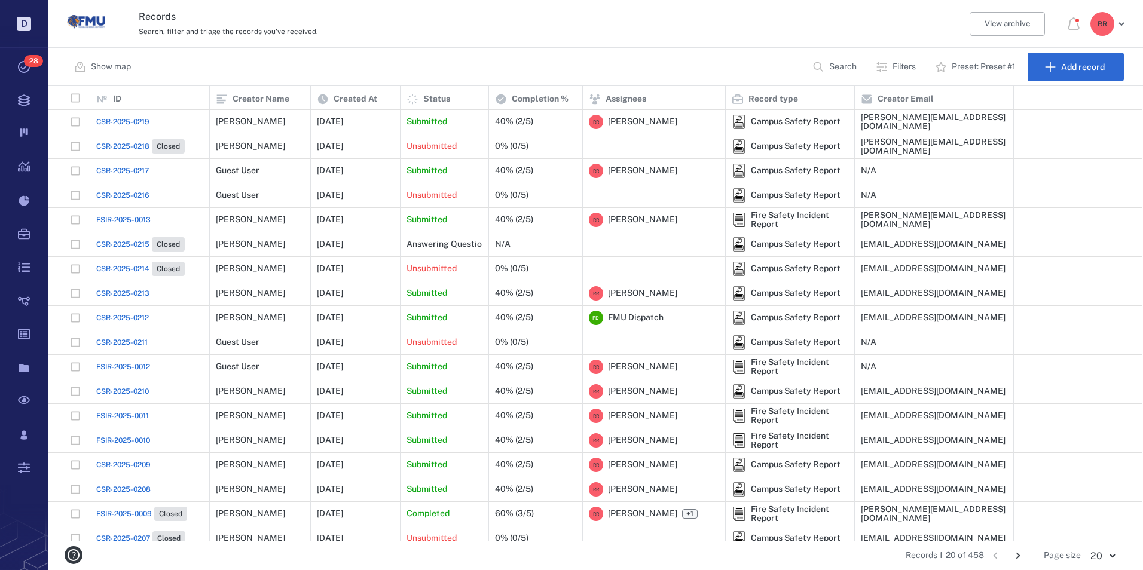
click at [118, 341] on span "CSR-2025-0211" at bounding box center [121, 342] width 51 height 11
click at [127, 344] on span "CSR-2025-0211" at bounding box center [121, 342] width 51 height 11
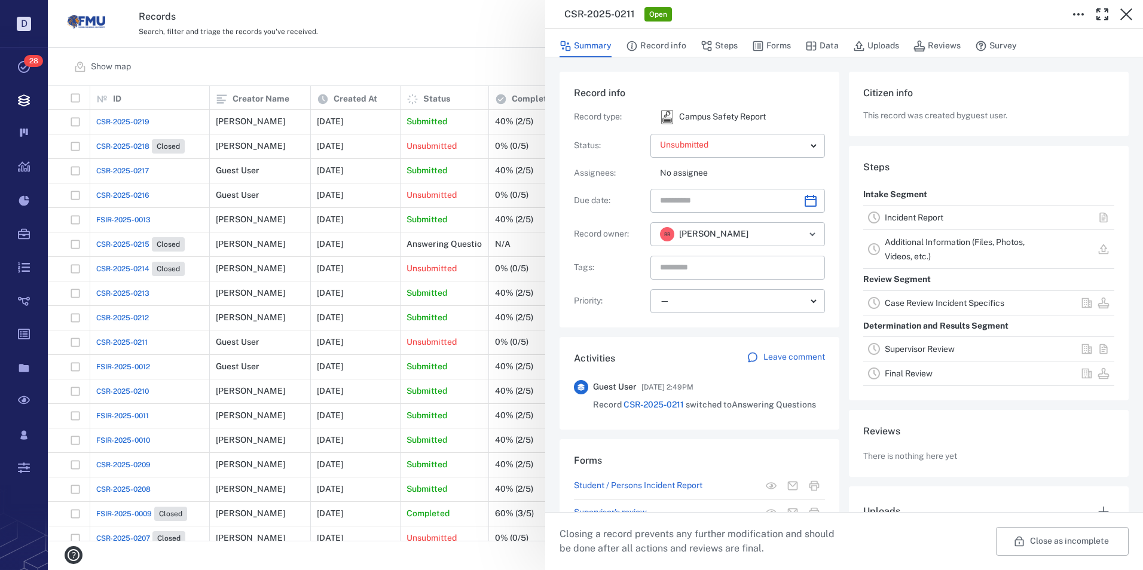
click at [923, 215] on link "Incident Report" at bounding box center [914, 218] width 59 height 10
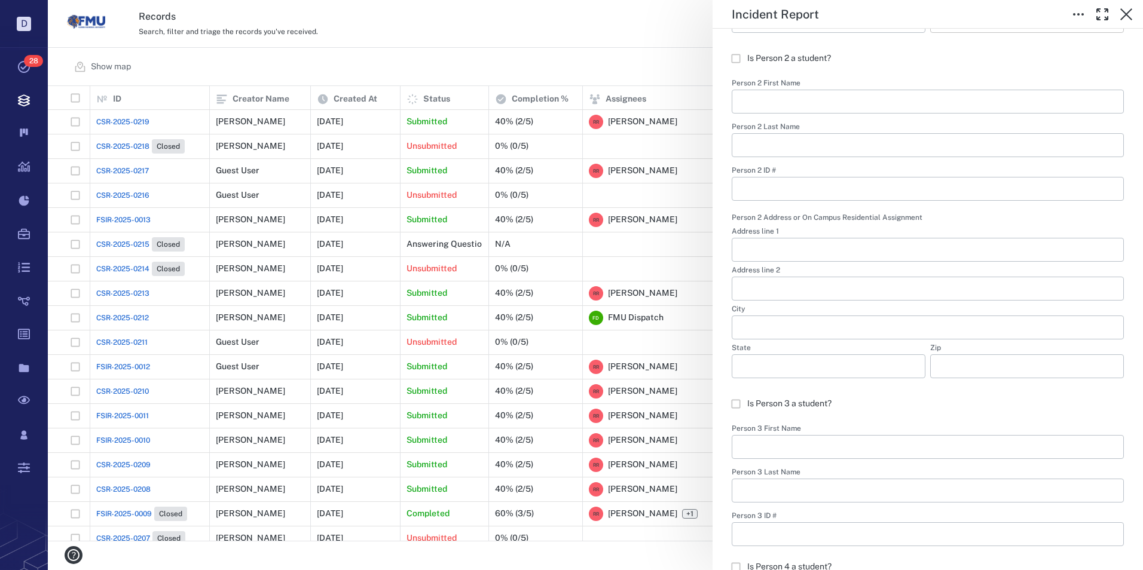
scroll to position [797, 0]
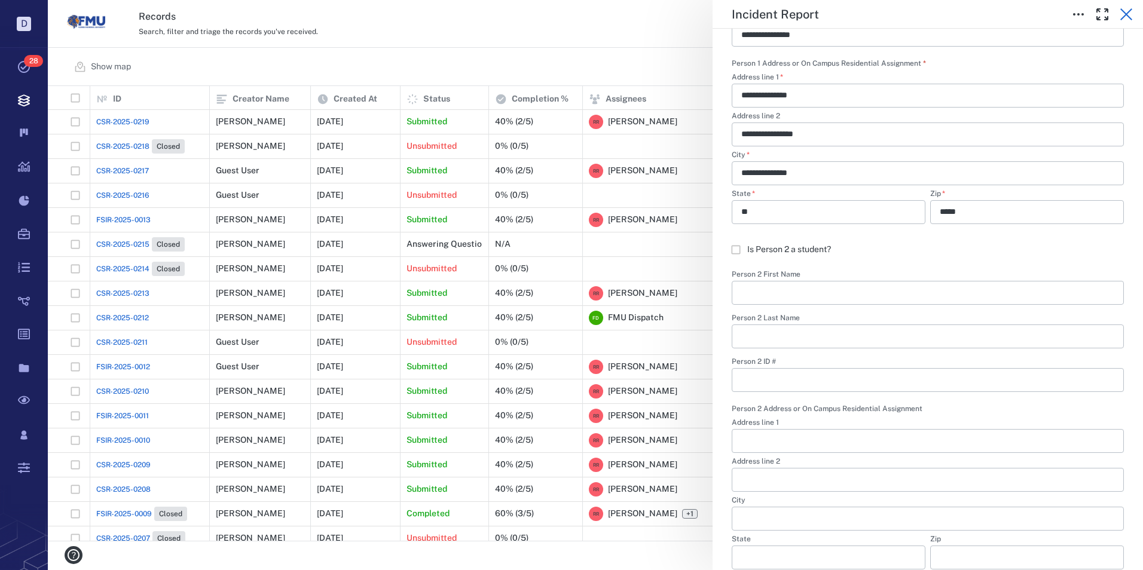
click at [1125, 16] on icon "button" at bounding box center [1126, 14] width 14 height 14
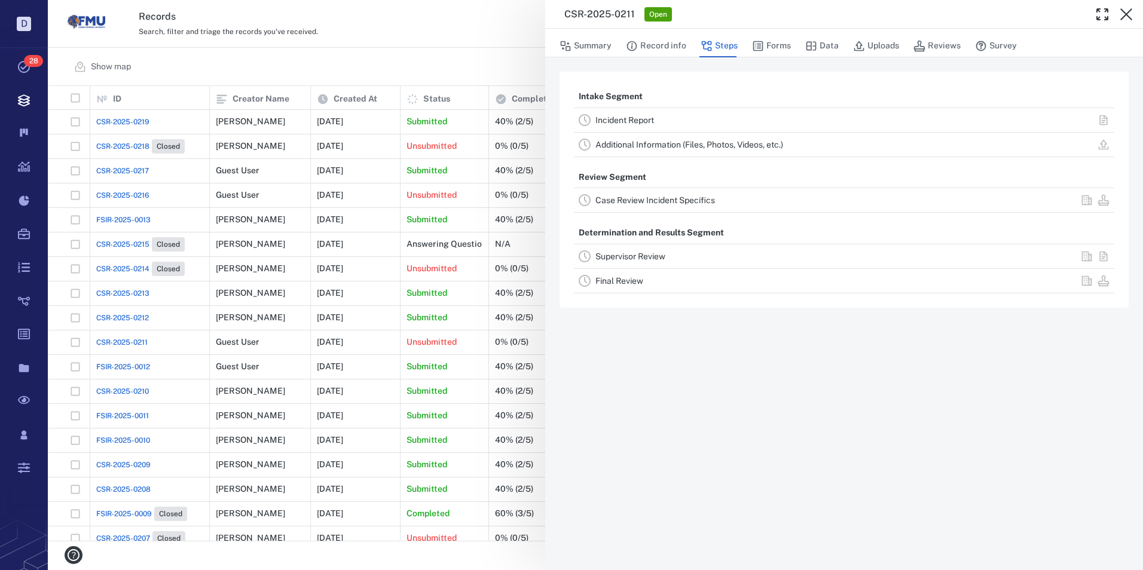
click at [216, 70] on div "CSR-2025-0211 Open Summary Record info Steps Forms Data Uploads Reviews Survey …" at bounding box center [595, 285] width 1095 height 570
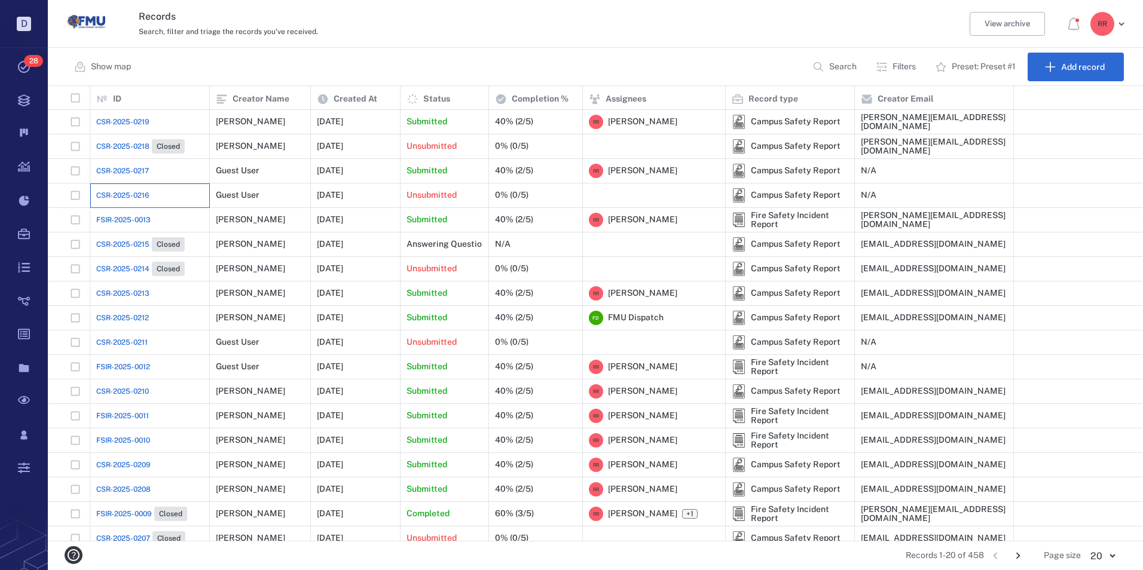
click at [120, 189] on div "CSR-2025-0216" at bounding box center [149, 195] width 107 height 24
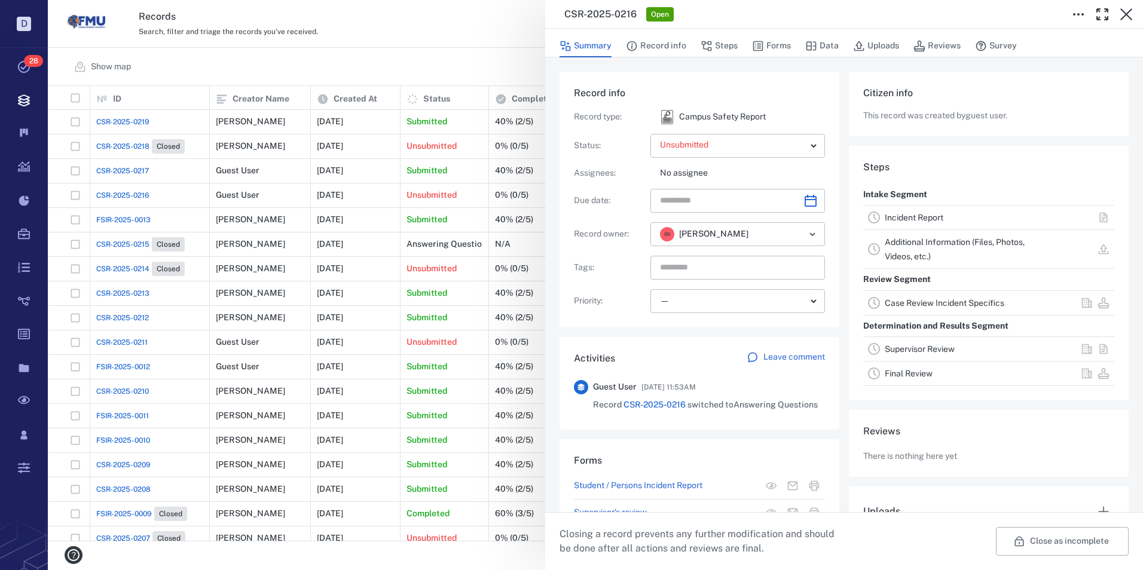
click at [907, 212] on div "Incident Report" at bounding box center [959, 217] width 148 height 14
click at [907, 215] on link "Incident Report" at bounding box center [914, 218] width 59 height 10
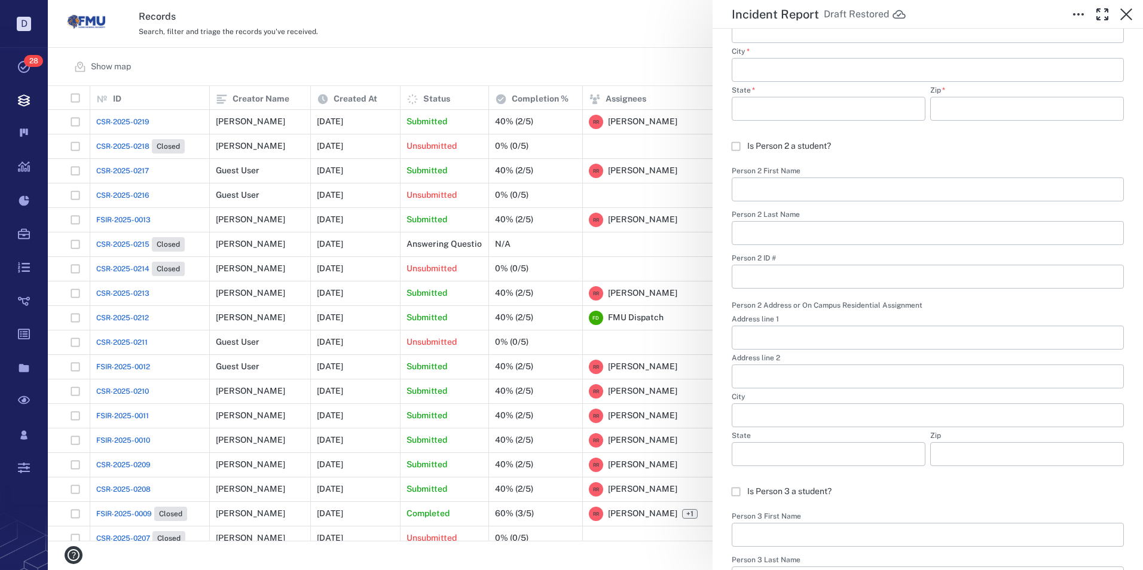
scroll to position [1076, 0]
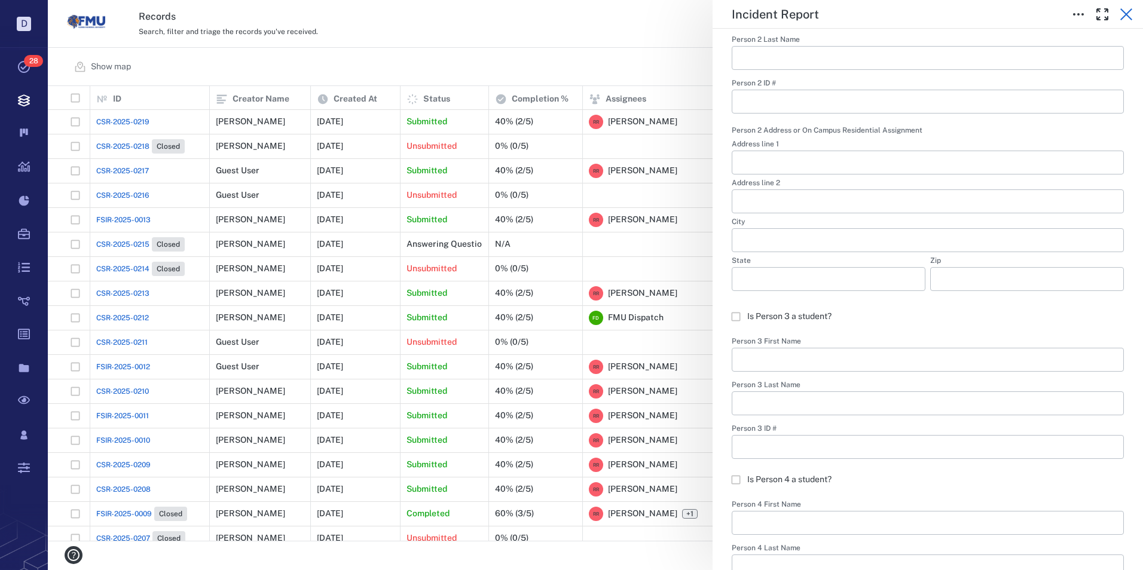
click at [1121, 15] on icon "button" at bounding box center [1126, 14] width 14 height 14
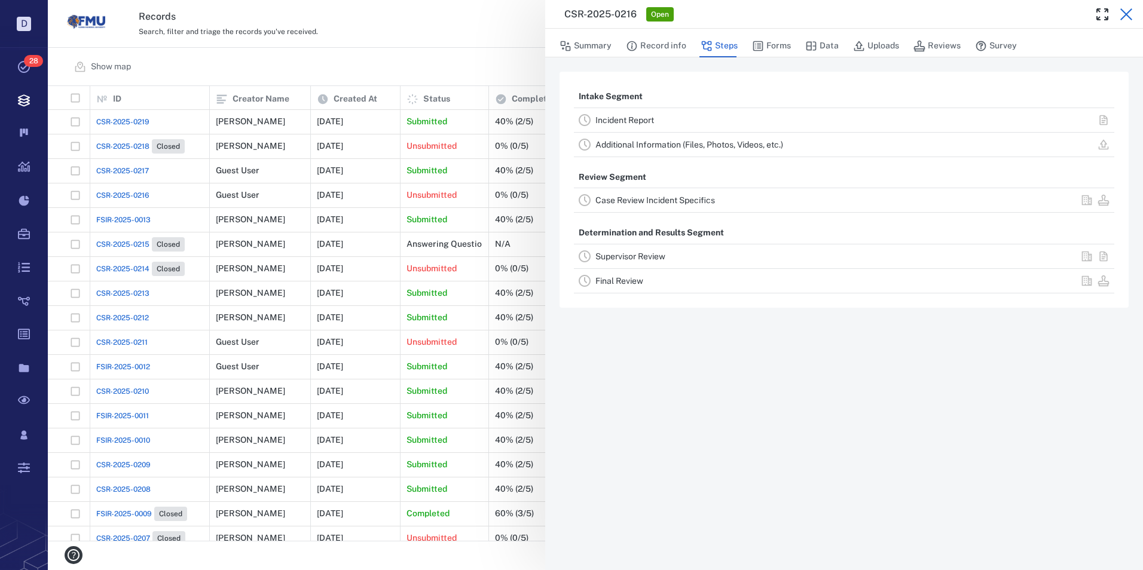
click at [1128, 13] on icon "button" at bounding box center [1126, 14] width 12 height 12
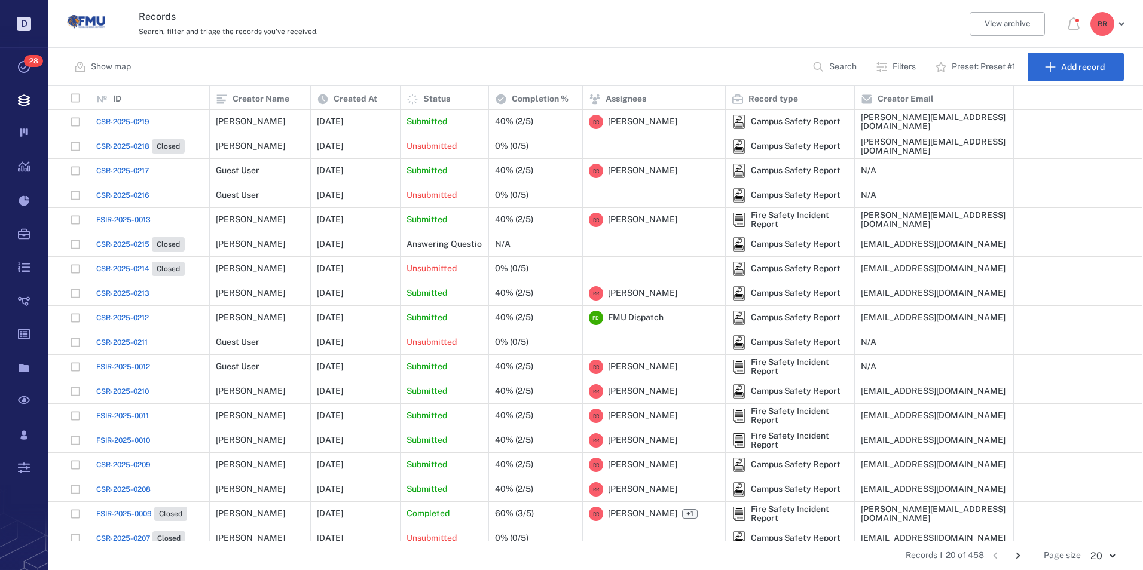
click at [125, 121] on span "CSR-2025-0219" at bounding box center [122, 122] width 53 height 11
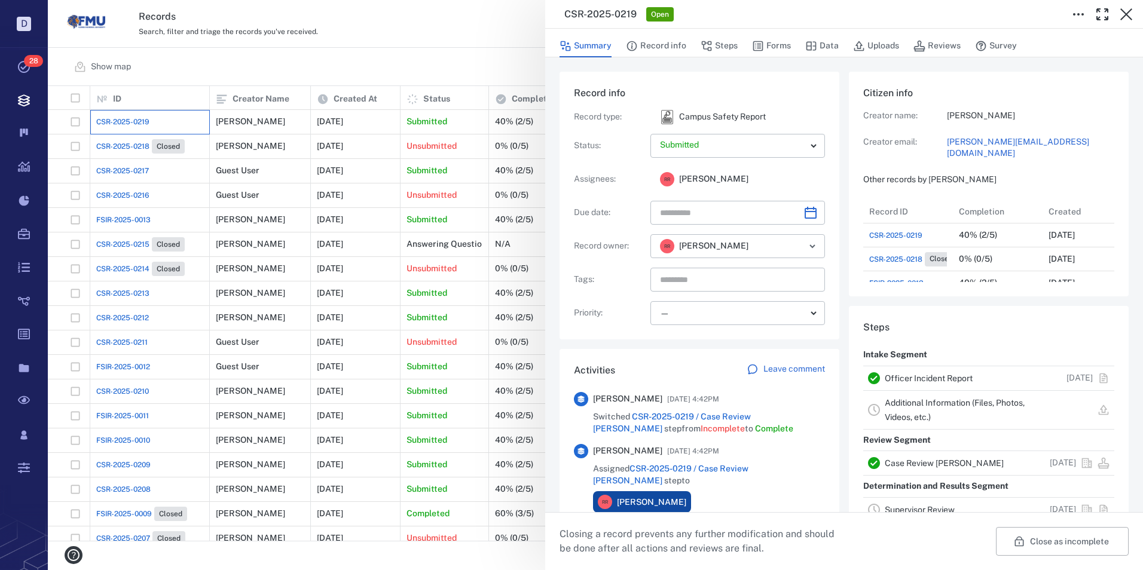
scroll to position [622, 228]
click at [1127, 17] on icon "button" at bounding box center [1126, 14] width 14 height 14
